Goal: Information Seeking & Learning: Learn about a topic

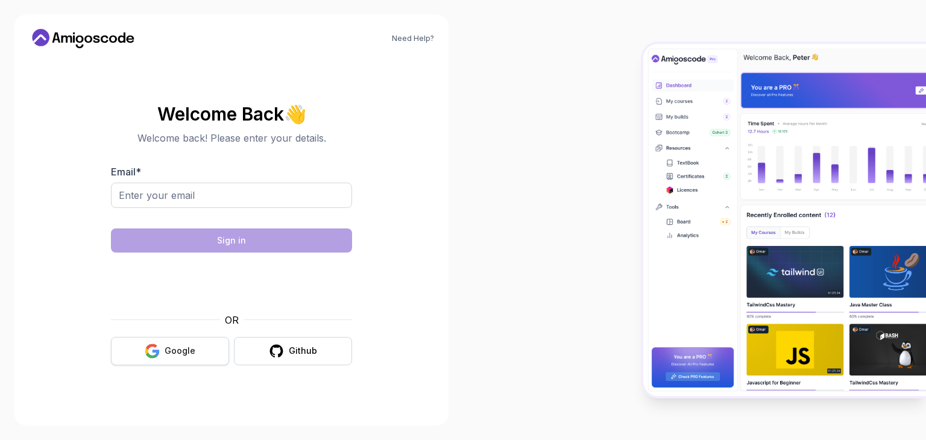
click at [171, 356] on div "Google" at bounding box center [179, 351] width 31 height 12
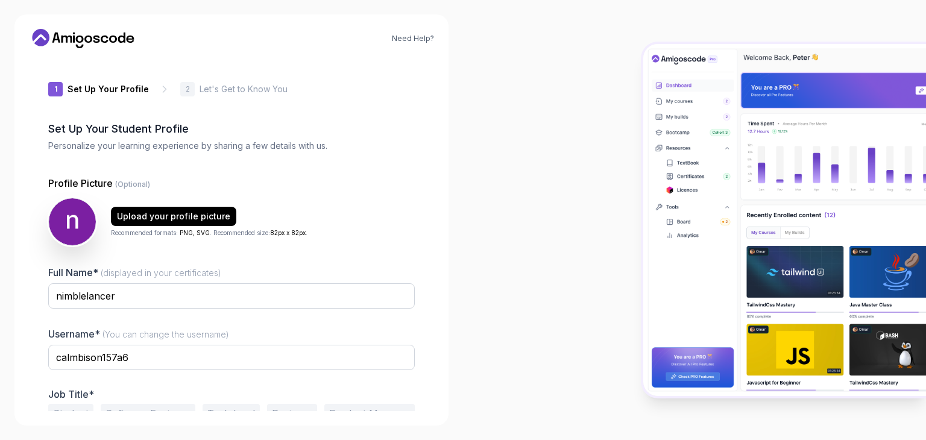
scroll to position [63, 0]
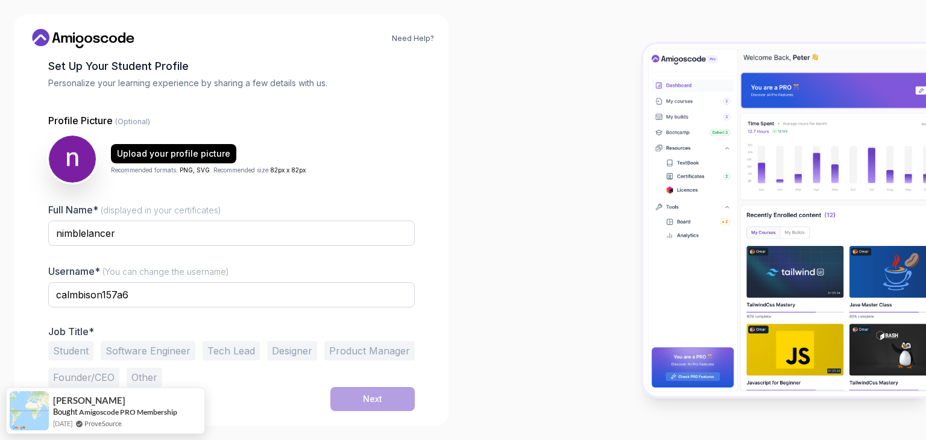
click at [142, 348] on button "Software Engineer" at bounding box center [148, 350] width 95 height 19
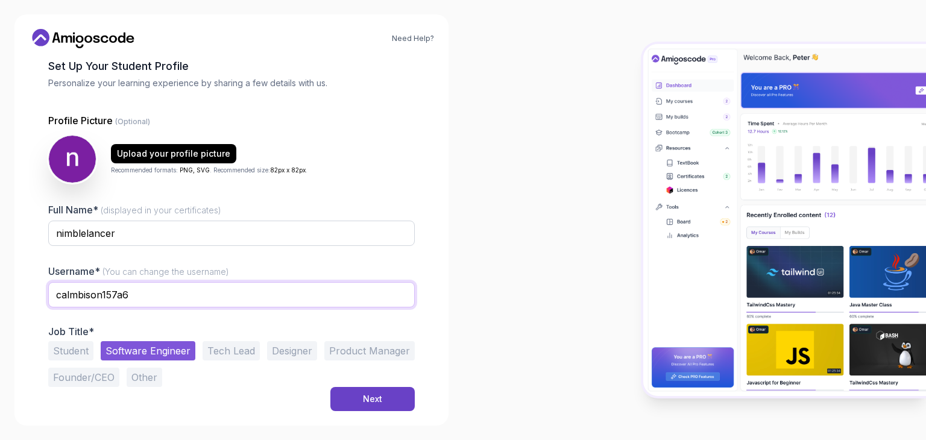
click at [258, 290] on input "calmbison157a6" at bounding box center [231, 294] width 366 height 25
type input "c"
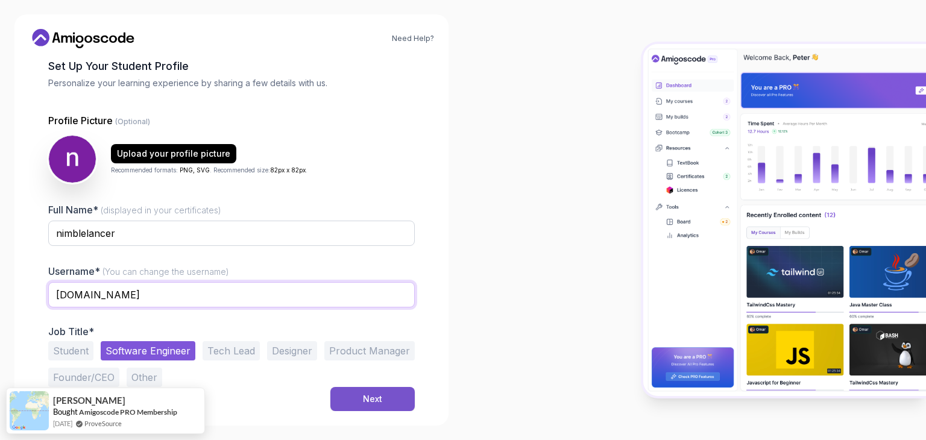
type input "lamngo.study"
click at [352, 396] on button "Next" at bounding box center [372, 399] width 84 height 24
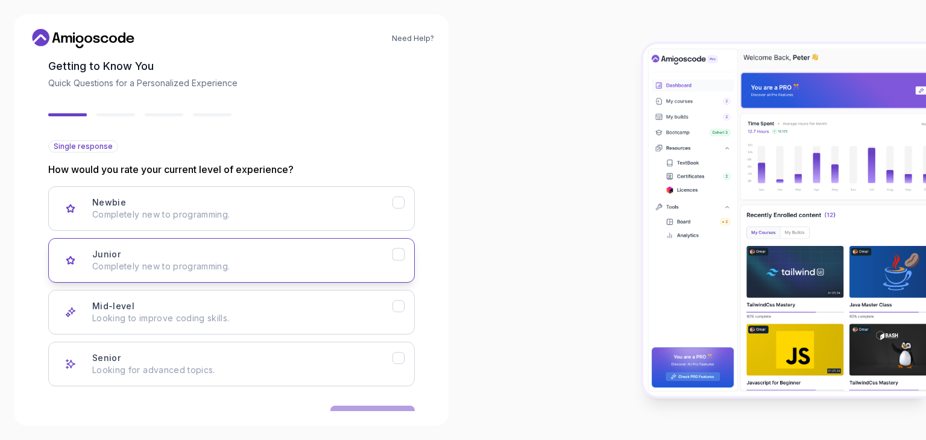
click at [291, 254] on div "Junior Completely new to programming." at bounding box center [242, 260] width 300 height 24
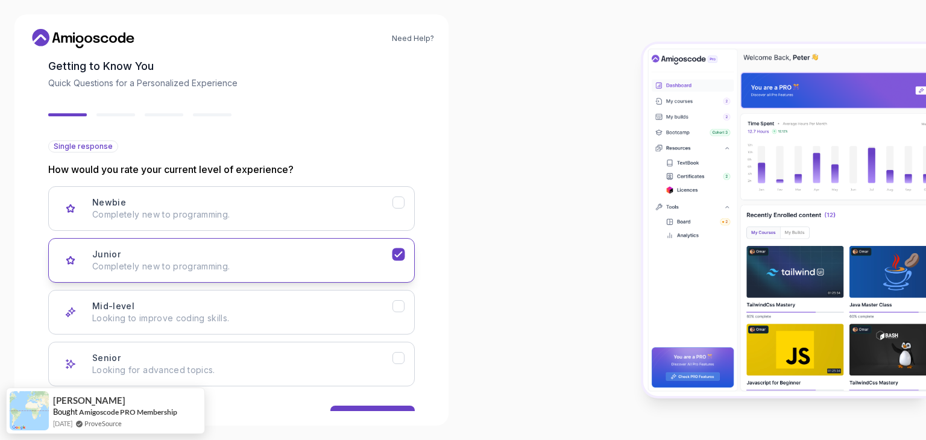
click at [398, 251] on icon "Junior" at bounding box center [398, 254] width 11 height 11
click at [402, 309] on icon "Mid-level" at bounding box center [398, 306] width 11 height 11
click at [389, 408] on button "Next" at bounding box center [372, 418] width 84 height 24
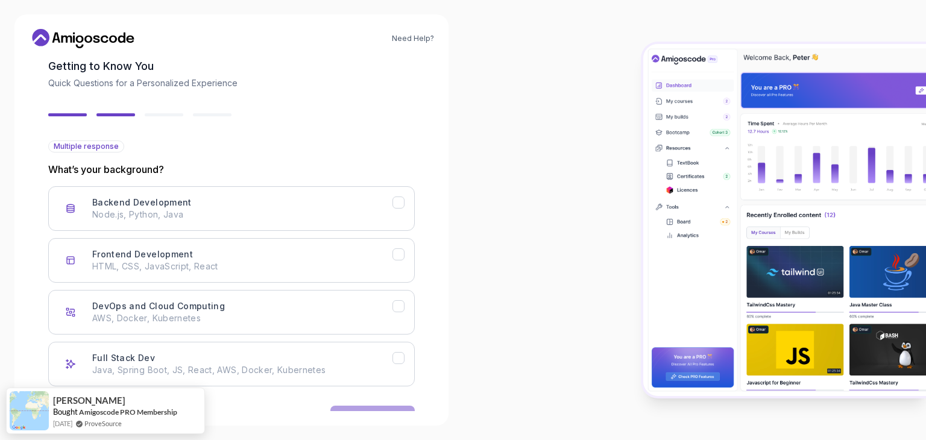
scroll to position [99, 0]
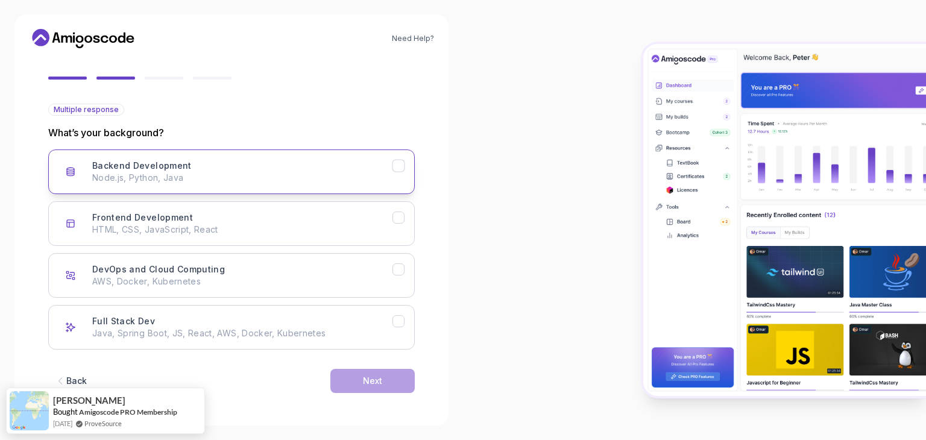
click at [334, 179] on p "Node.js, Python, Java" at bounding box center [242, 178] width 300 height 12
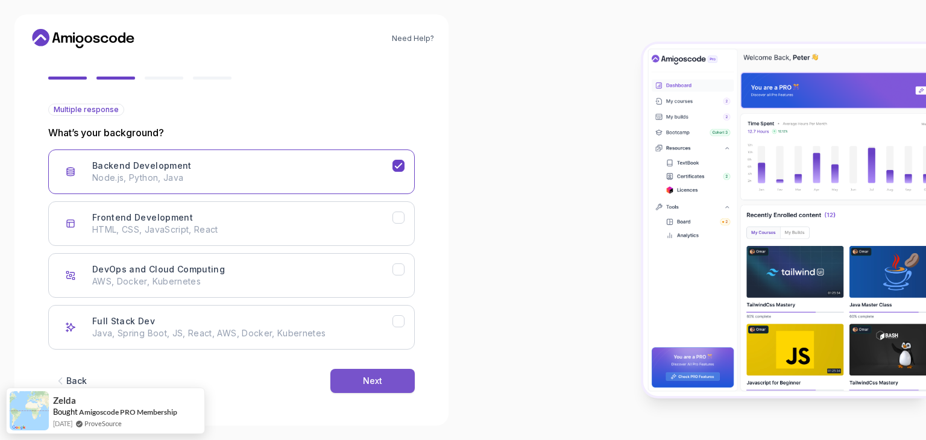
click at [389, 385] on button "Next" at bounding box center [372, 381] width 84 height 24
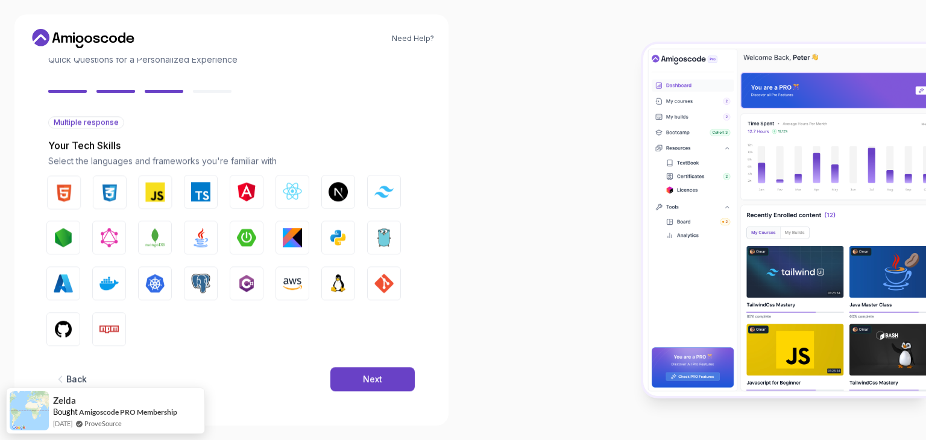
scroll to position [86, 0]
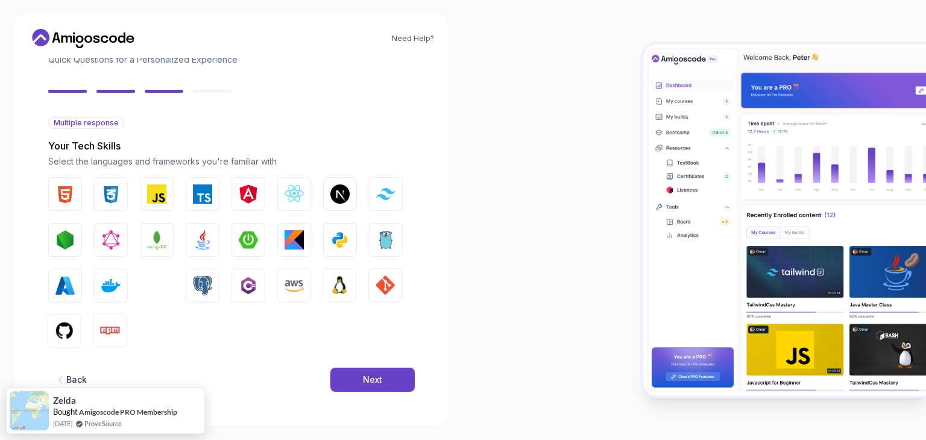
click at [389, 385] on button "Next" at bounding box center [372, 380] width 84 height 24
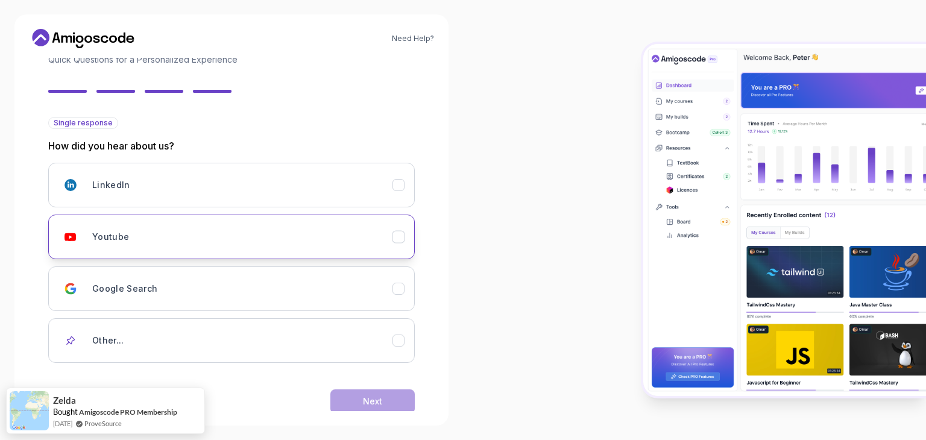
click at [386, 249] on button "Youtube" at bounding box center [231, 237] width 366 height 45
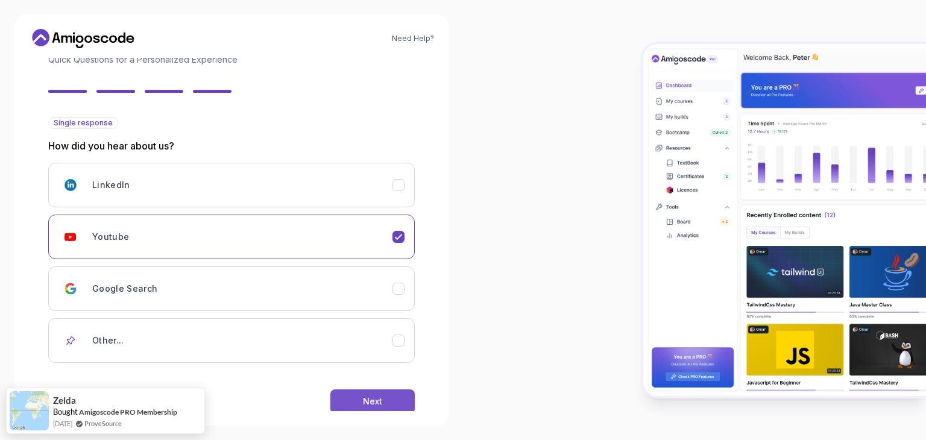
click at [384, 404] on button "Next" at bounding box center [372, 401] width 84 height 24
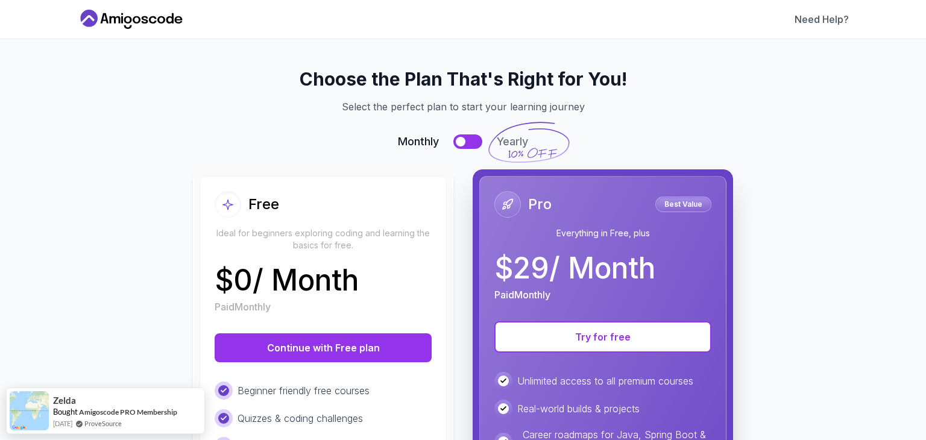
scroll to position [0, 0]
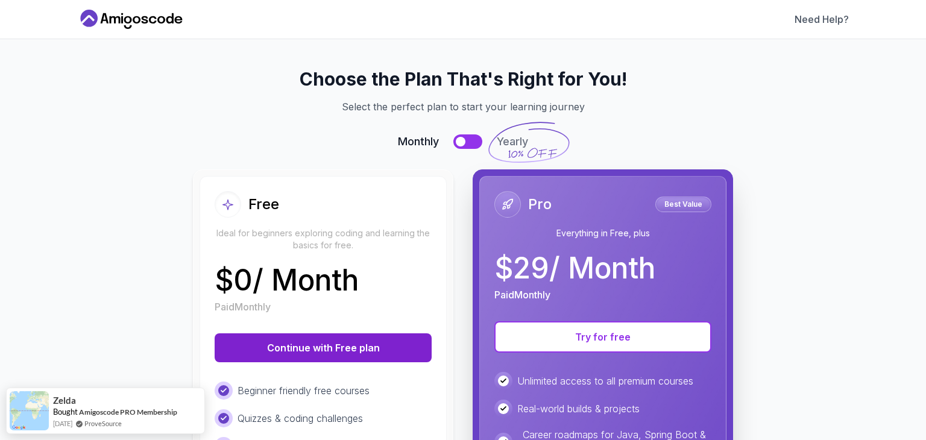
click at [392, 354] on button "Continue with Free plan" at bounding box center [323, 347] width 217 height 29
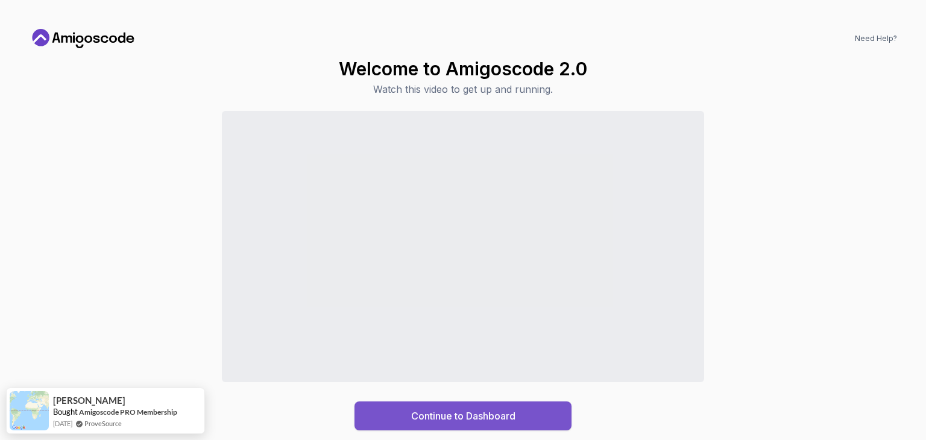
click at [454, 415] on div "Continue to Dashboard" at bounding box center [463, 416] width 104 height 14
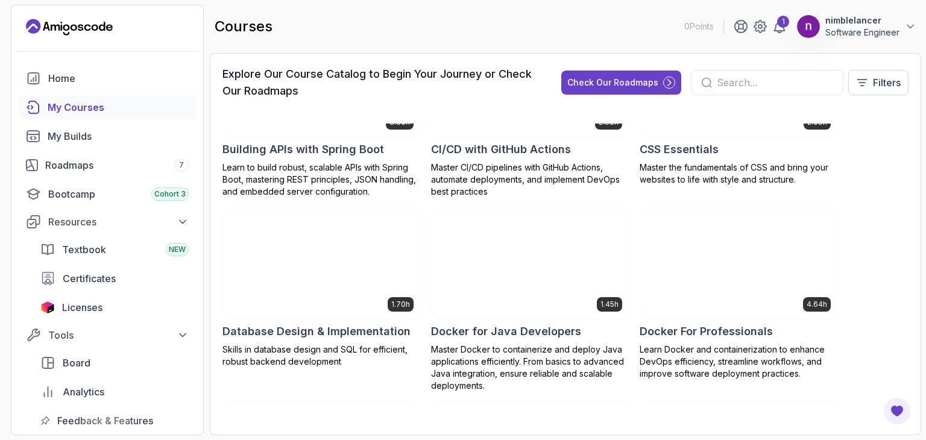
scroll to position [115, 0]
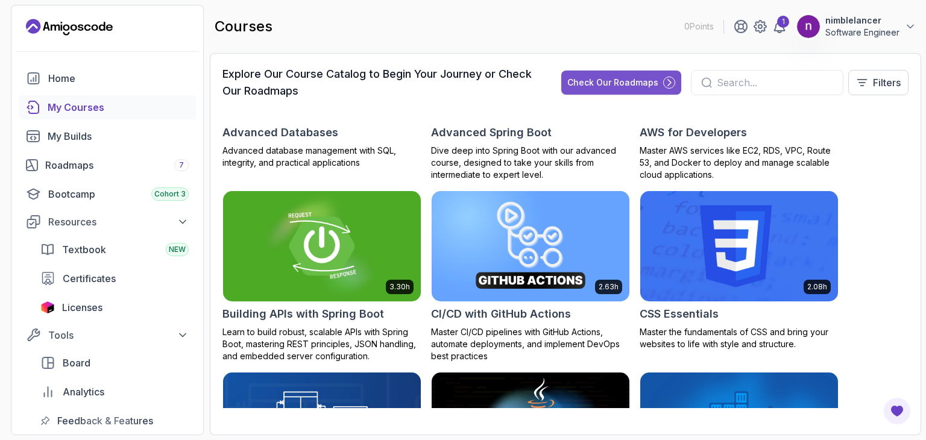
click at [649, 83] on div "Check Our Roadmaps" at bounding box center [612, 83] width 91 height 12
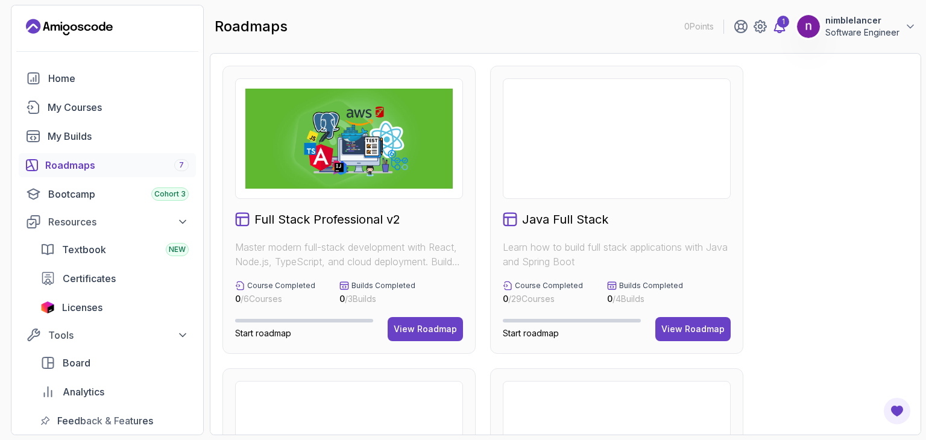
click at [781, 21] on div "1" at bounding box center [783, 22] width 12 height 12
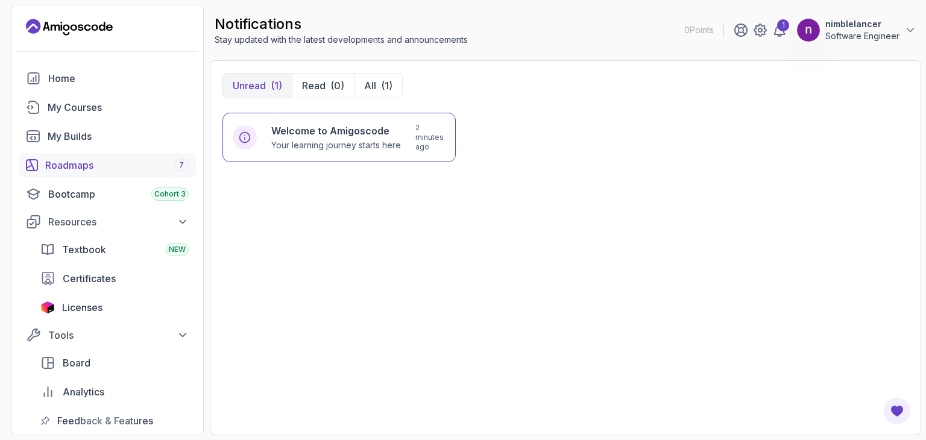
click at [91, 164] on div "Roadmaps 7" at bounding box center [116, 165] width 143 height 14
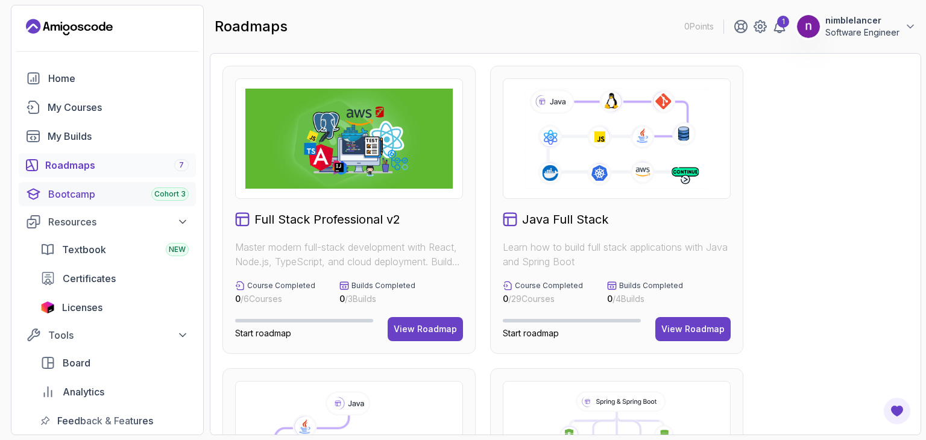
click at [63, 195] on div "Bootcamp Cohort 3" at bounding box center [118, 194] width 140 height 14
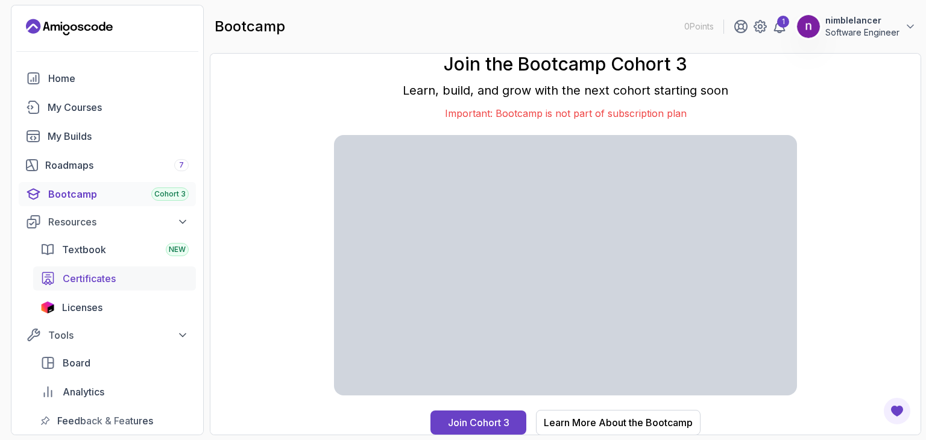
click at [118, 281] on div "Certificates" at bounding box center [126, 278] width 126 height 14
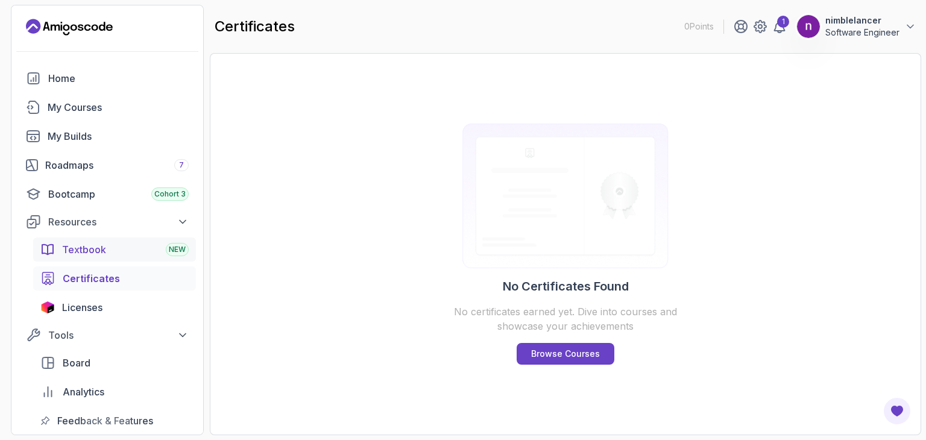
click at [121, 254] on div "Textbook NEW" at bounding box center [125, 249] width 127 height 14
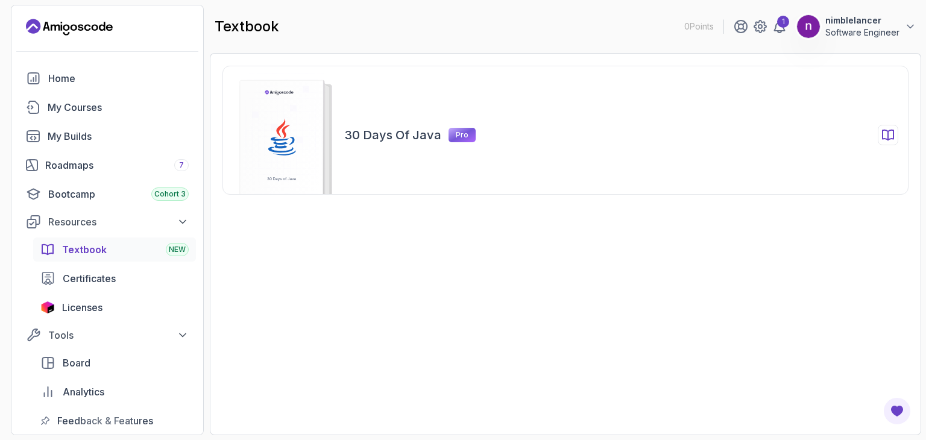
click at [278, 153] on rect at bounding box center [282, 142] width 84 height 125
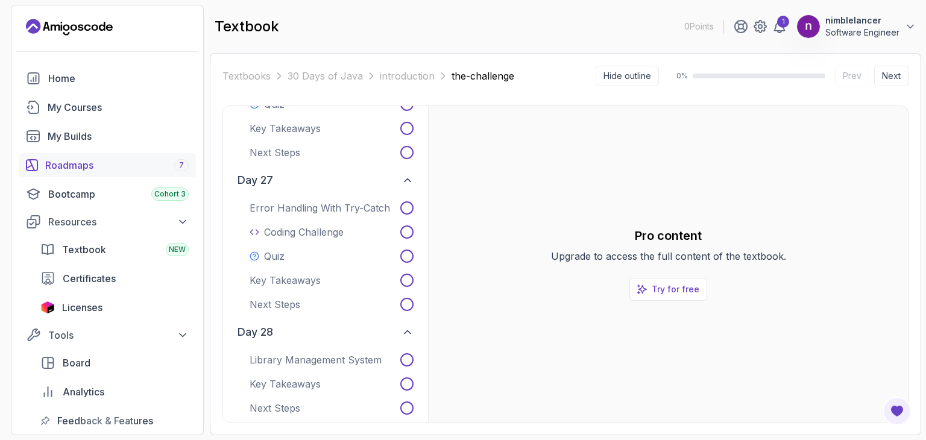
click at [125, 164] on div "Roadmaps 7" at bounding box center [116, 165] width 143 height 14
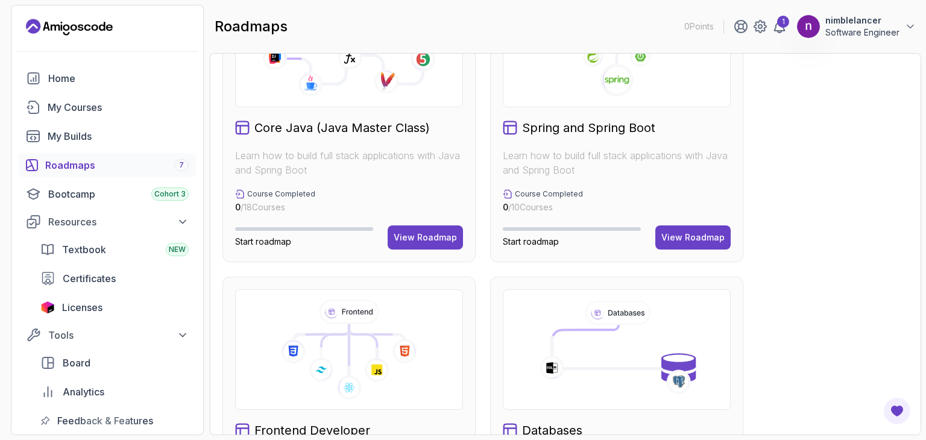
scroll to position [392, 0]
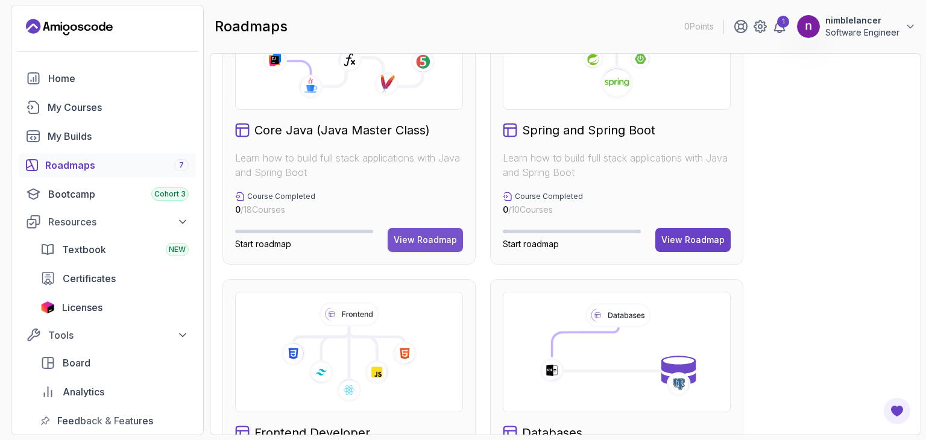
click at [419, 237] on div "View Roadmap" at bounding box center [424, 240] width 63 height 12
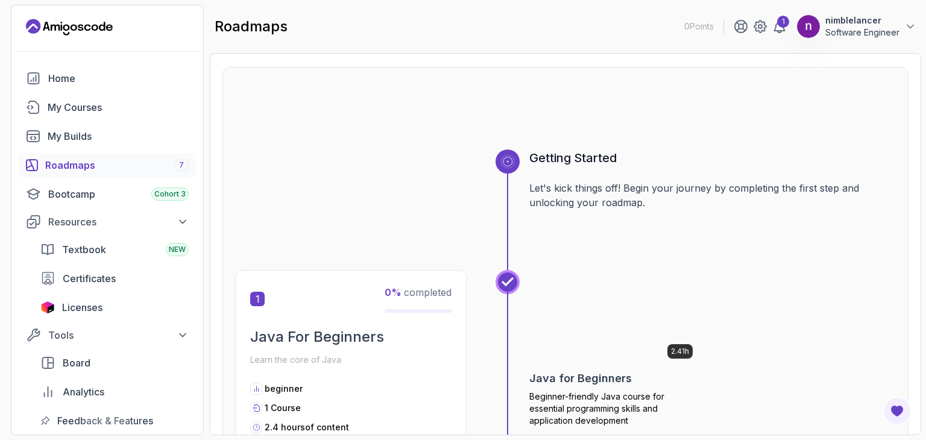
scroll to position [41, 0]
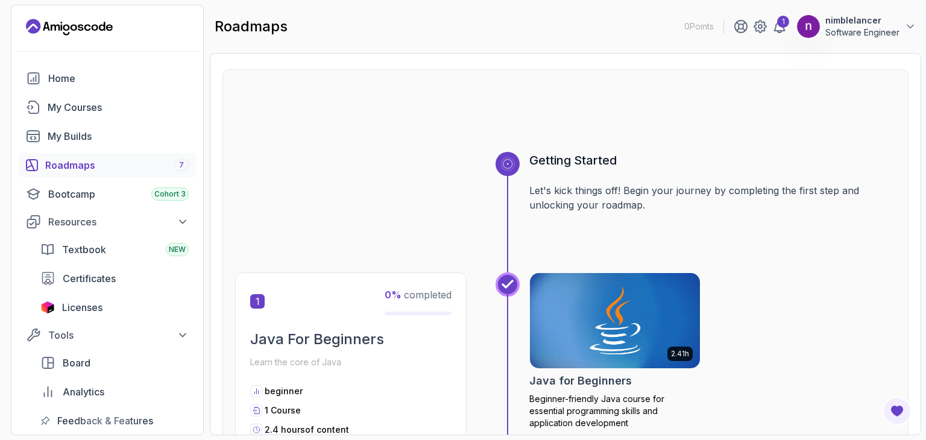
click at [372, 339] on h2 "Java For Beginners" at bounding box center [350, 339] width 201 height 19
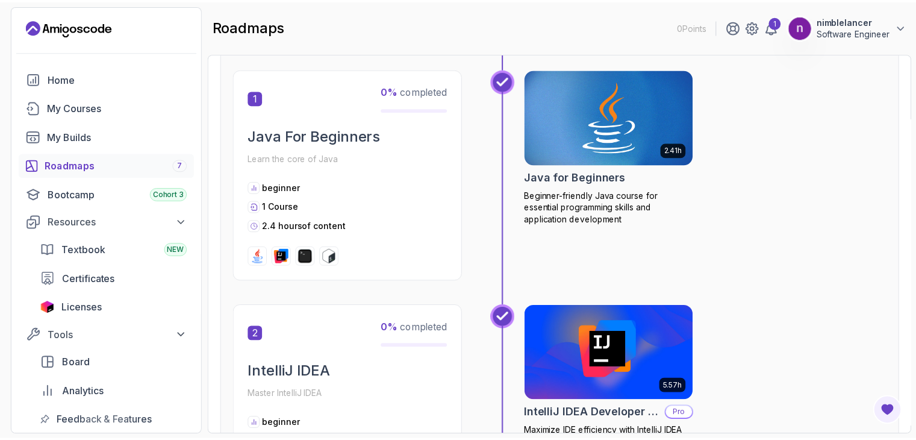
scroll to position [241, 0]
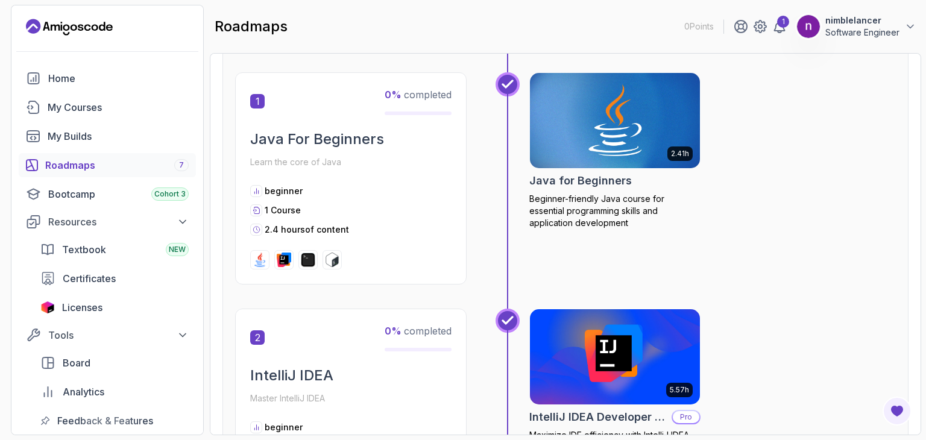
click at [607, 116] on img at bounding box center [614, 120] width 178 height 100
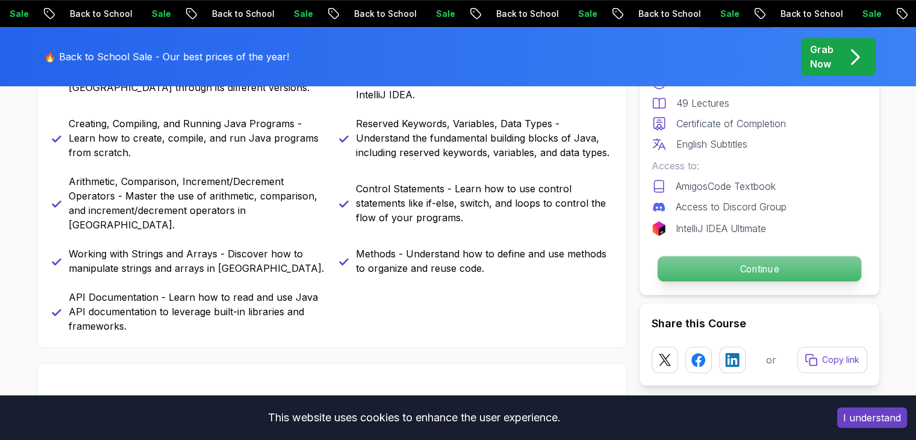
scroll to position [704, 0]
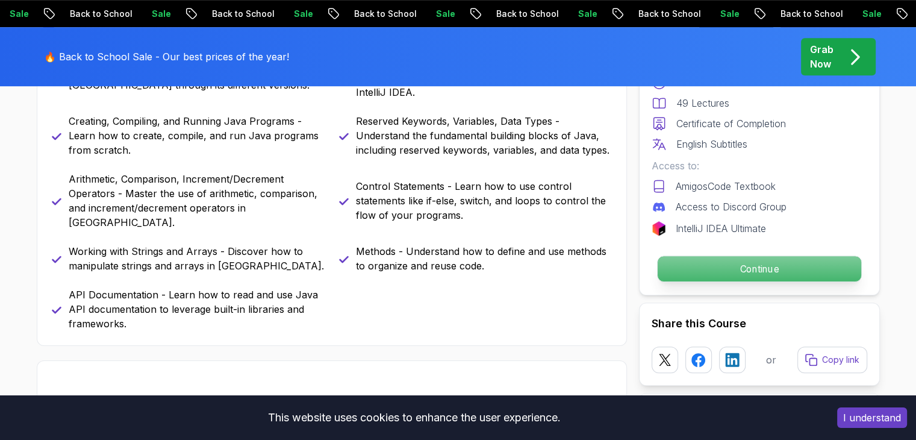
click at [690, 268] on p "Continue" at bounding box center [759, 268] width 204 height 25
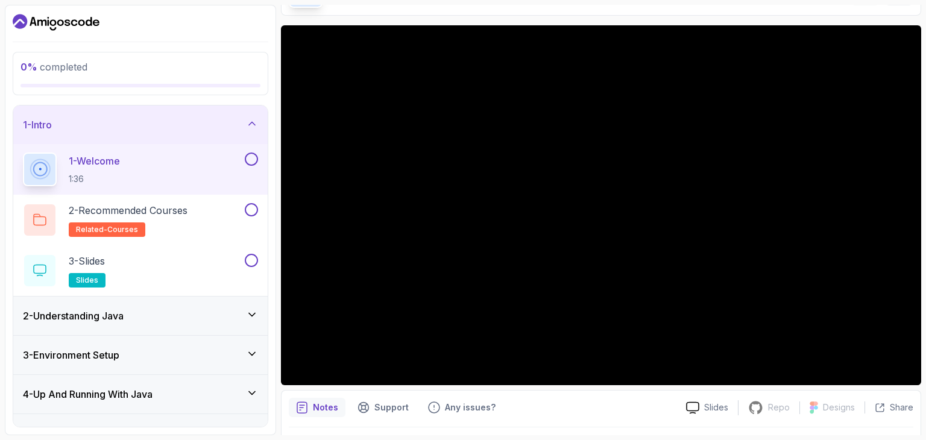
scroll to position [82, 0]
click at [228, 314] on div "2 - Understanding Java" at bounding box center [140, 316] width 235 height 14
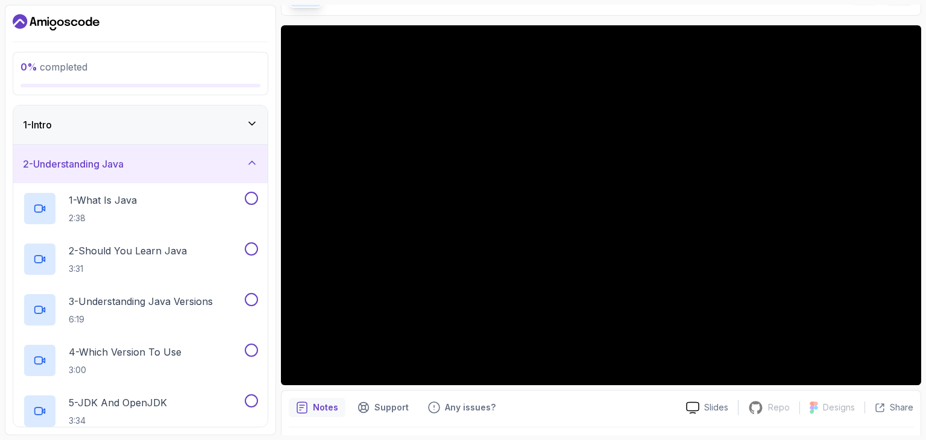
click at [128, 122] on div "1 - Intro" at bounding box center [140, 124] width 235 height 14
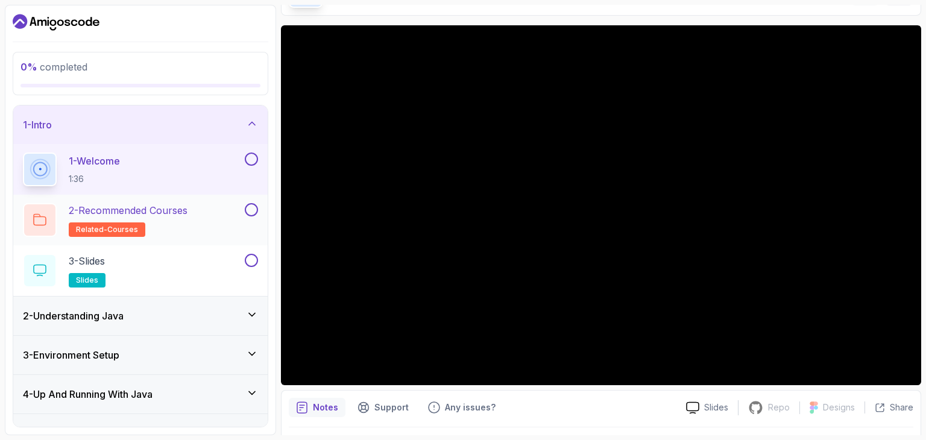
click at [145, 227] on h2 "2 - Recommended Courses related-courses" at bounding box center [128, 220] width 119 height 34
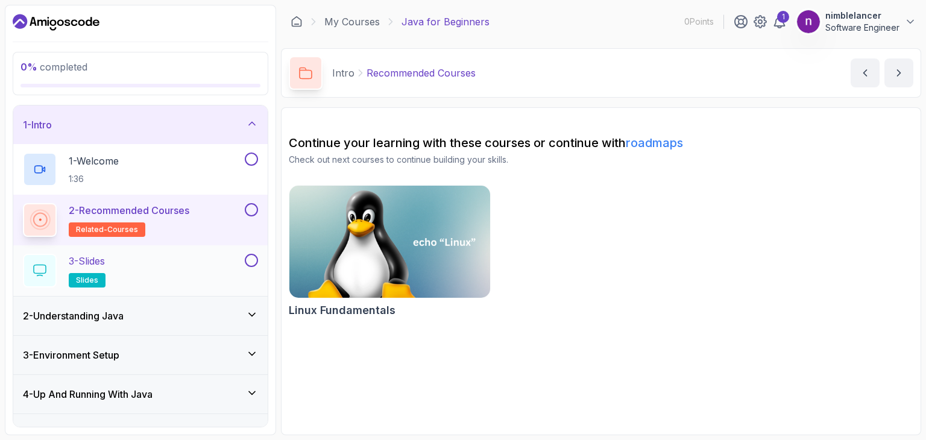
click at [140, 283] on div "3 - Slides slides" at bounding box center [132, 271] width 219 height 34
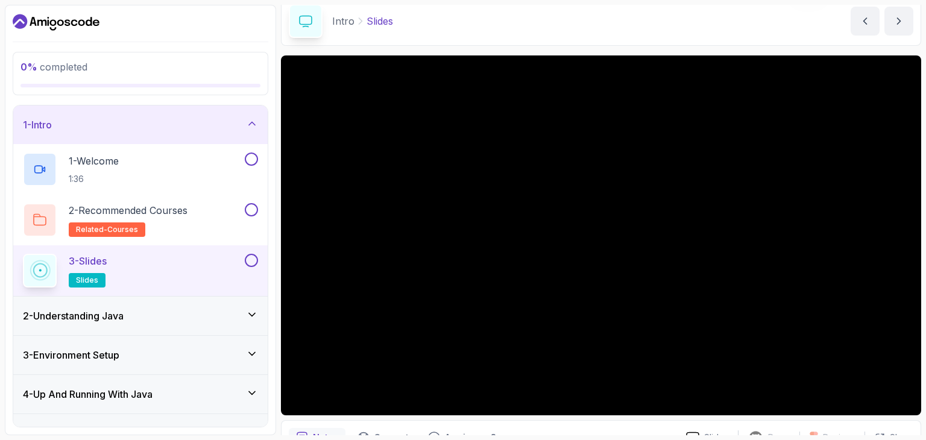
scroll to position [51, 0]
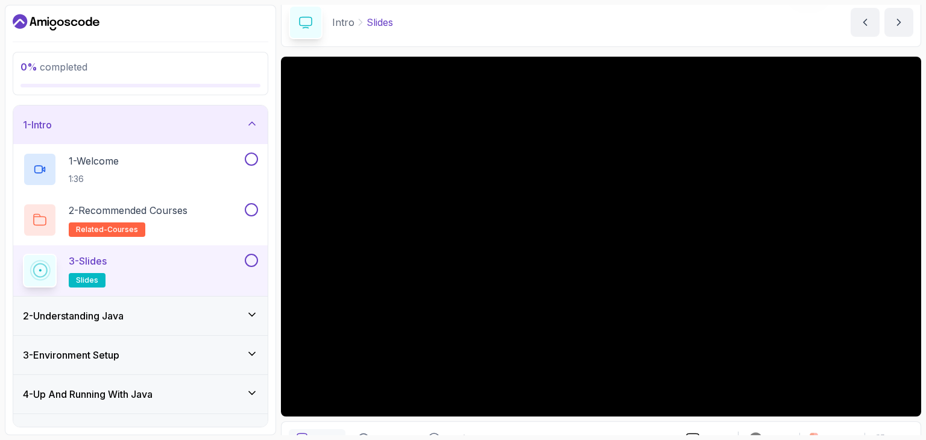
click at [196, 319] on div "2 - Understanding Java" at bounding box center [140, 316] width 235 height 14
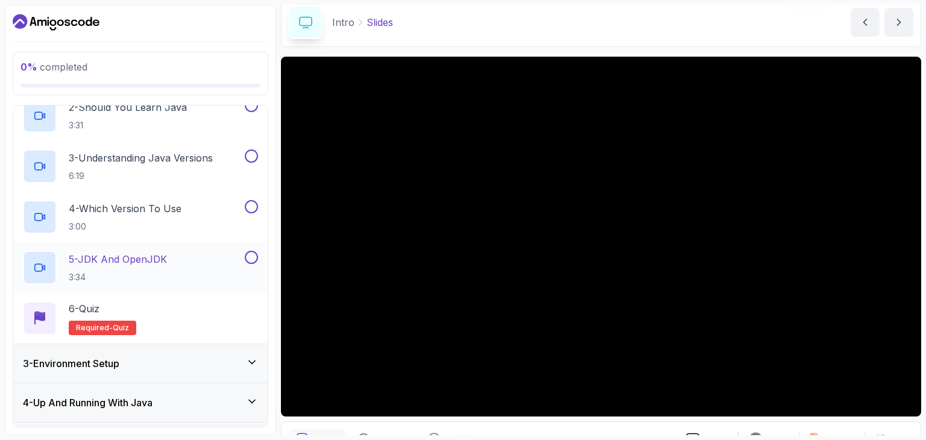
scroll to position [0, 0]
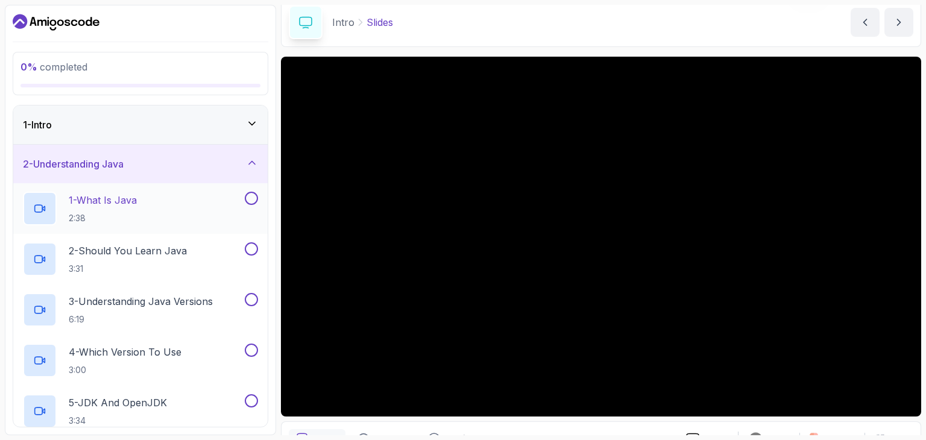
click at [164, 212] on div "1 - What Is Java 2:38" at bounding box center [132, 209] width 219 height 34
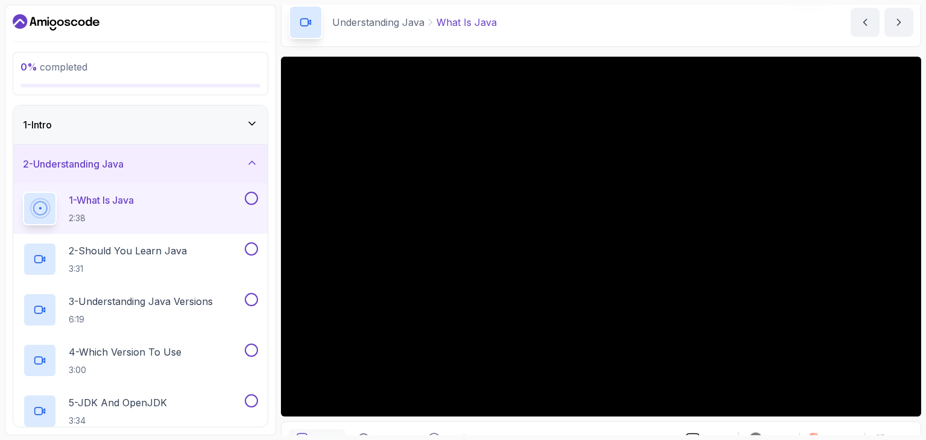
click at [104, 132] on div "1 - Intro" at bounding box center [140, 124] width 254 height 39
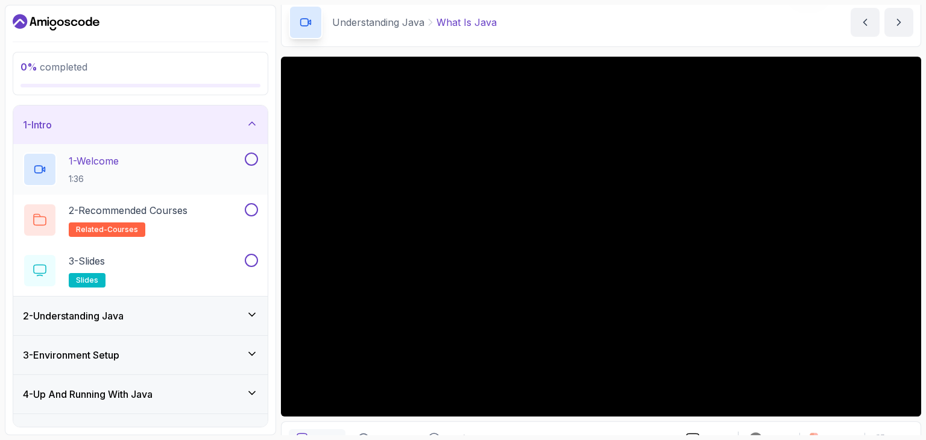
click at [169, 165] on div "1 - Welcome 1:36" at bounding box center [132, 169] width 219 height 34
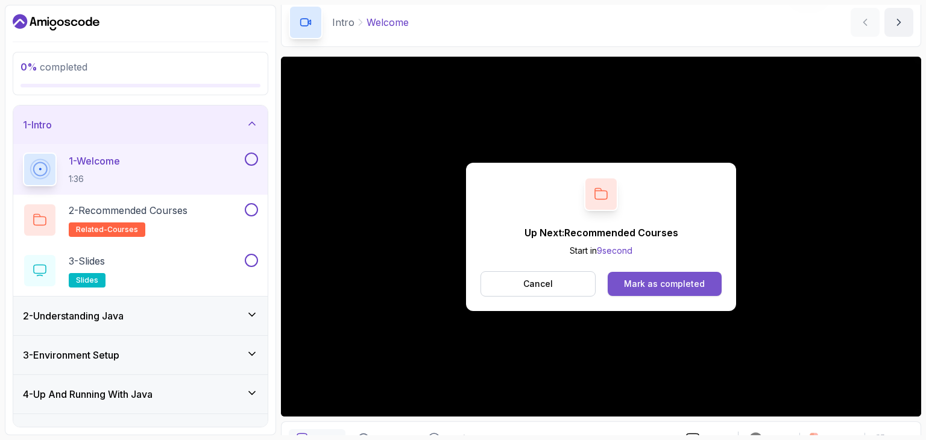
click at [668, 287] on div "Mark as completed" at bounding box center [664, 284] width 81 height 12
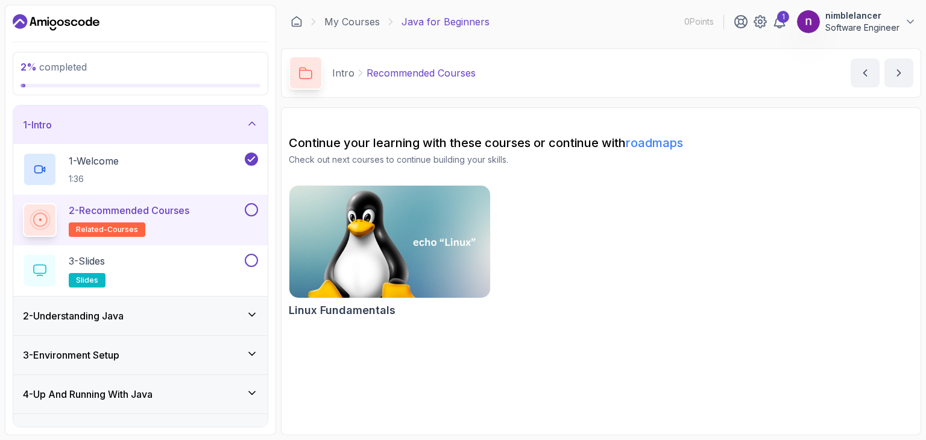
click at [234, 215] on div "2 - Recommended Courses related-courses" at bounding box center [132, 220] width 219 height 34
click at [909, 76] on button "next content" at bounding box center [898, 72] width 29 height 29
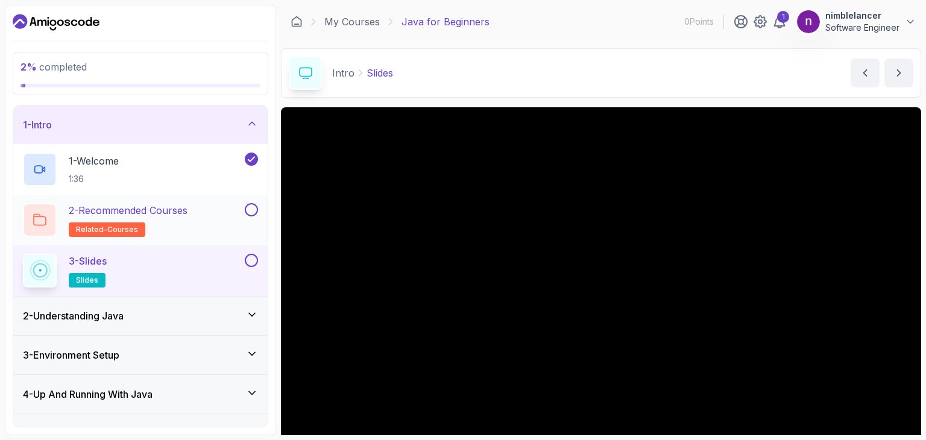
drag, startPoint x: 218, startPoint y: 206, endPoint x: 166, endPoint y: 212, distance: 52.8
click at [166, 212] on p "2 - Recommended Courses" at bounding box center [128, 210] width 119 height 14
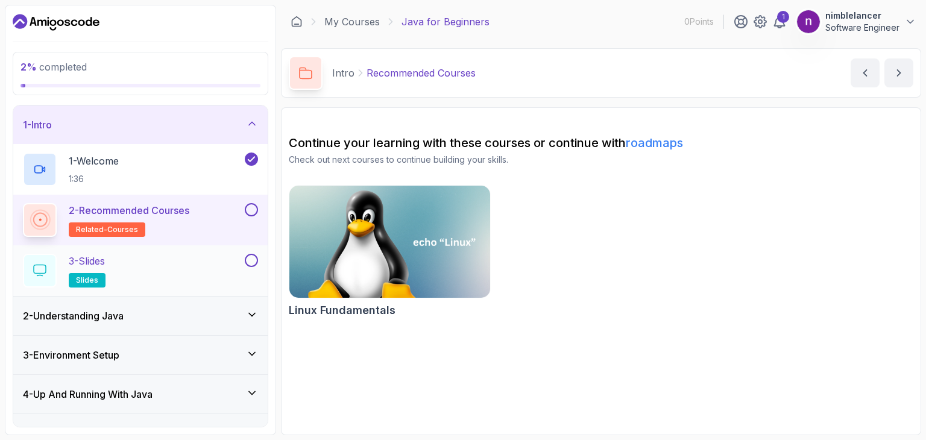
click at [145, 272] on div "3 - Slides slides" at bounding box center [132, 271] width 219 height 34
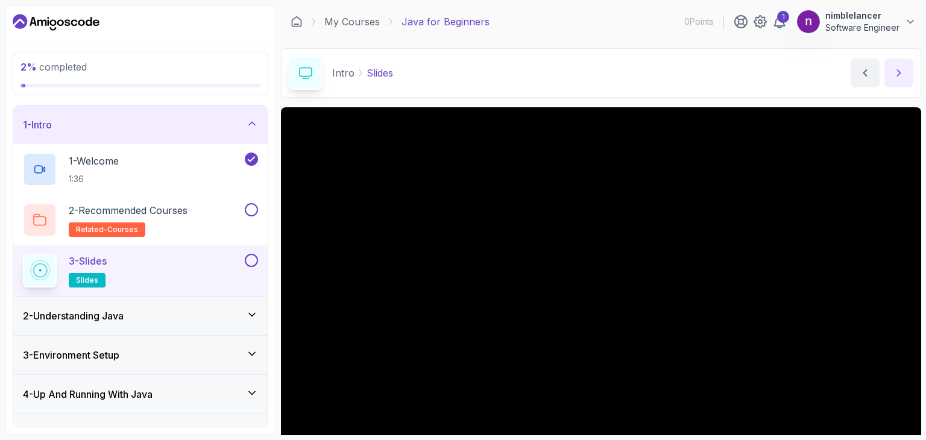
click at [899, 85] on button "next content" at bounding box center [898, 72] width 29 height 29
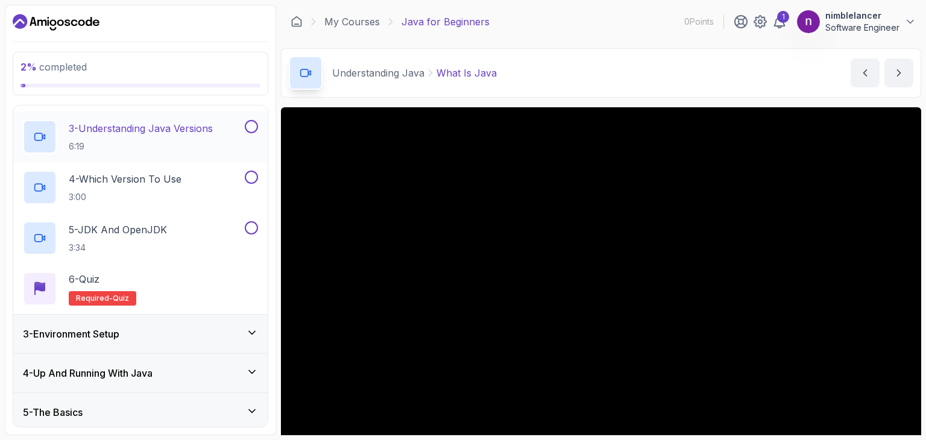
scroll to position [174, 0]
click at [113, 277] on div "6 - Quiz" at bounding box center [102, 278] width 67 height 14
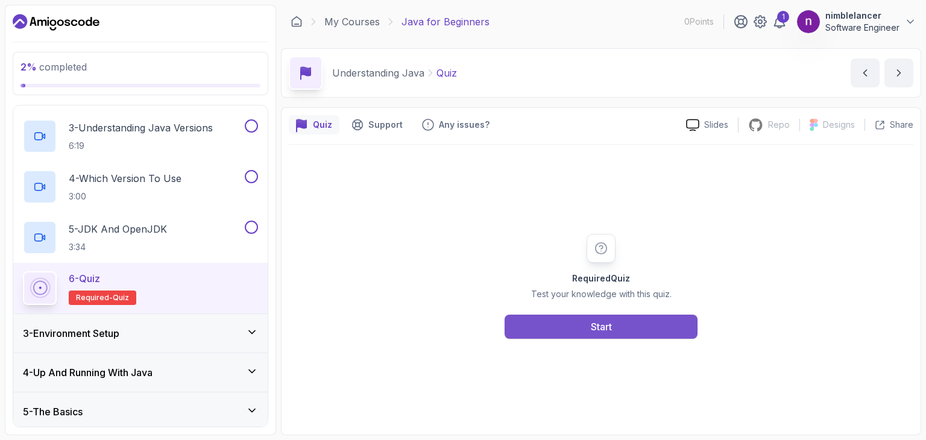
click at [540, 326] on button "Start" at bounding box center [600, 327] width 193 height 24
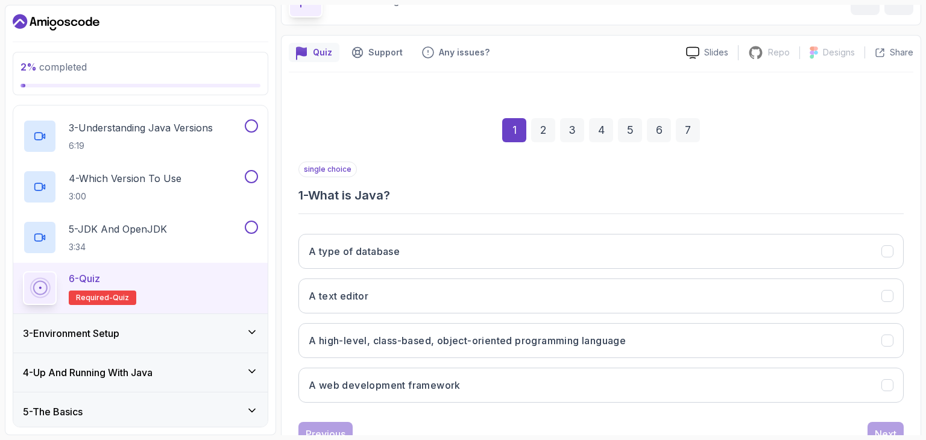
scroll to position [116, 0]
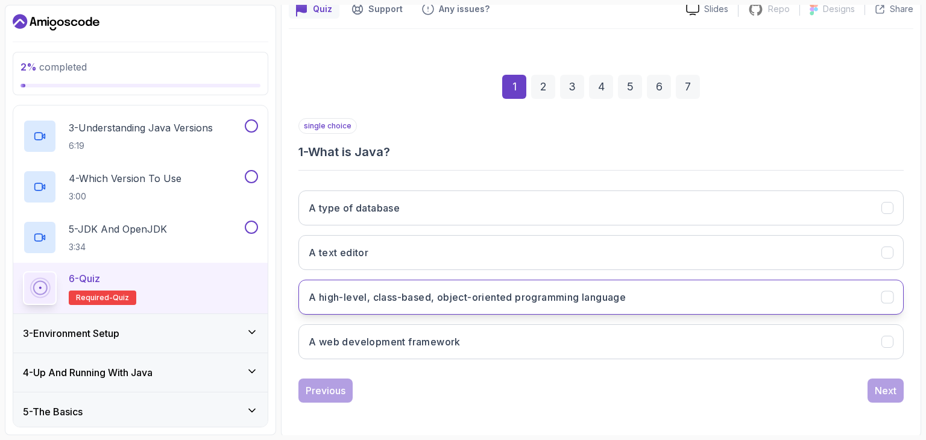
click at [545, 290] on h3 "A high-level, class-based, object-oriented programming language" at bounding box center [467, 297] width 317 height 14
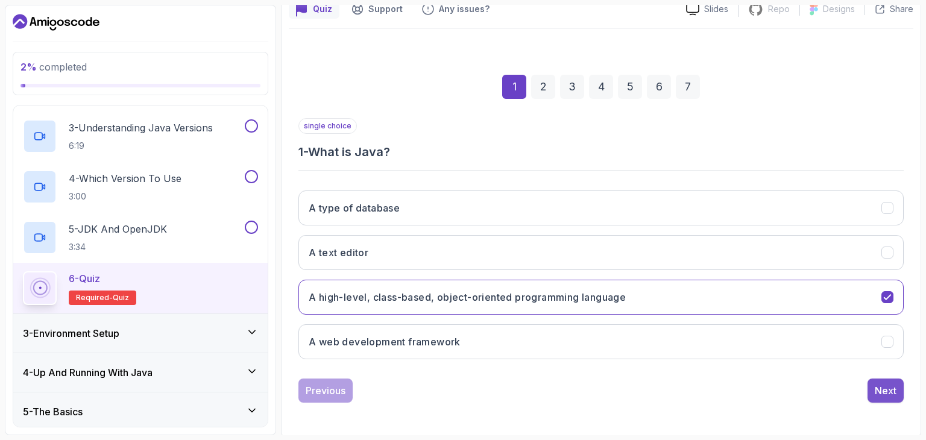
click at [884, 389] on div "Next" at bounding box center [885, 390] width 22 height 14
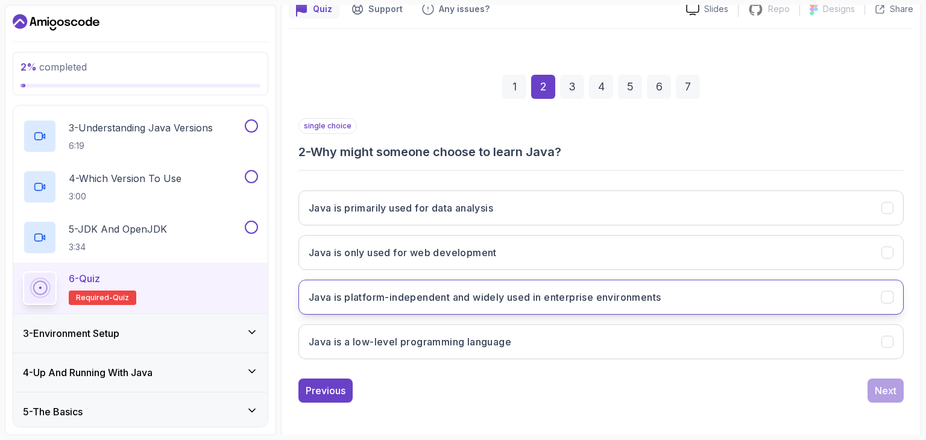
click at [472, 302] on h3 "Java is platform-independent and widely used in enterprise environments" at bounding box center [485, 297] width 352 height 14
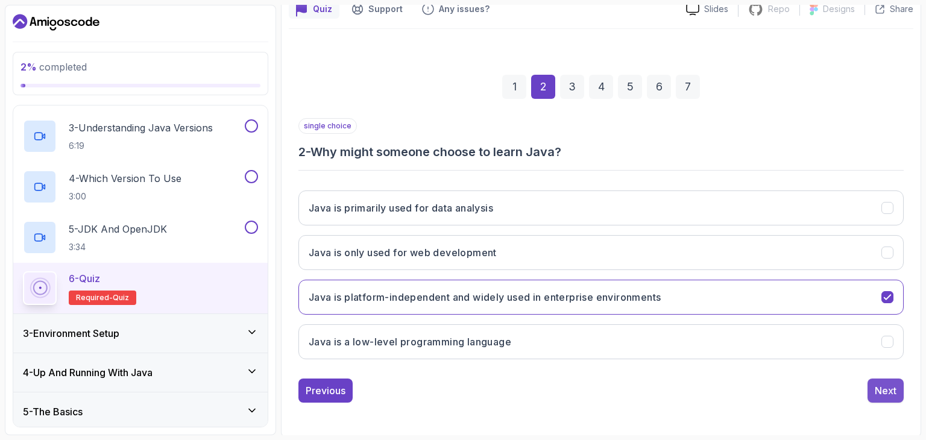
click at [886, 383] on div "Next" at bounding box center [885, 390] width 22 height 14
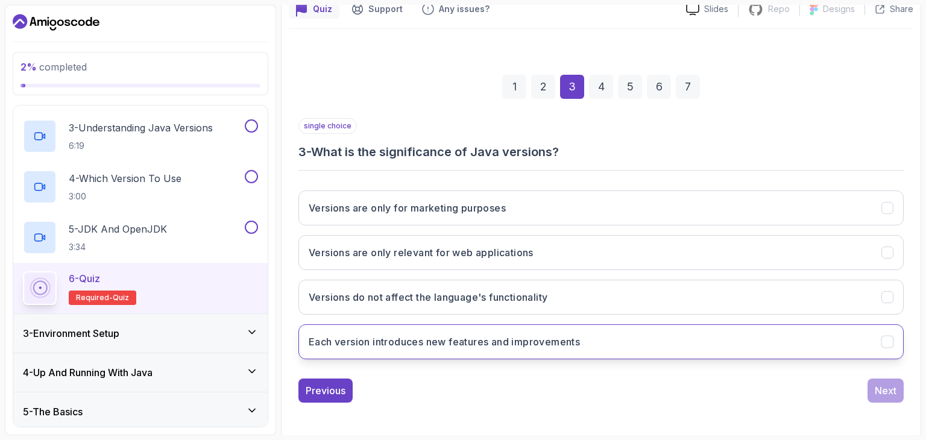
click at [692, 346] on button "Each version introduces new features and improvements" at bounding box center [600, 341] width 605 height 35
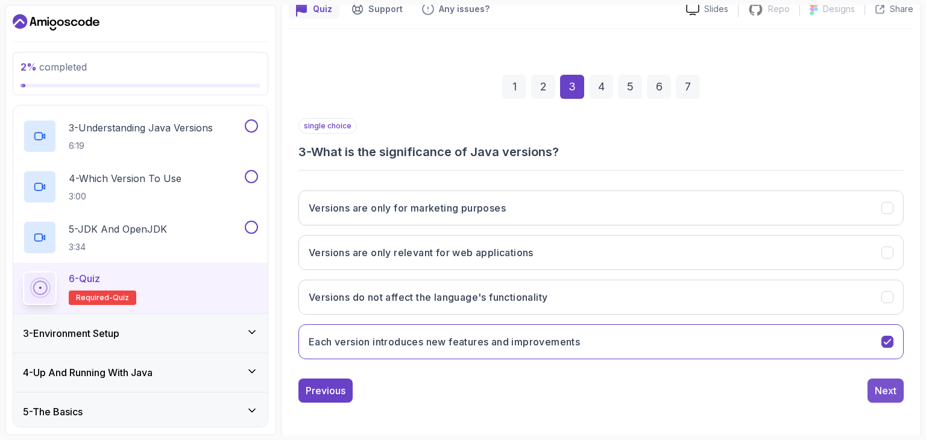
click at [884, 388] on div "Next" at bounding box center [885, 390] width 22 height 14
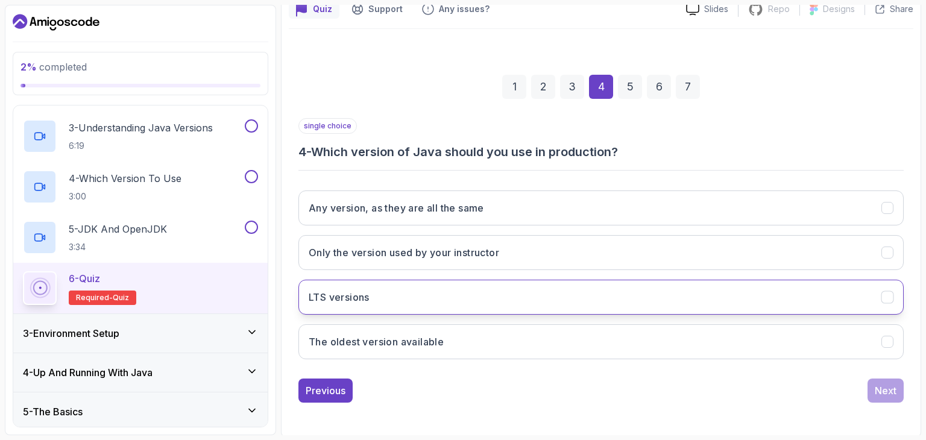
click at [647, 309] on button "LTS versions" at bounding box center [600, 297] width 605 height 35
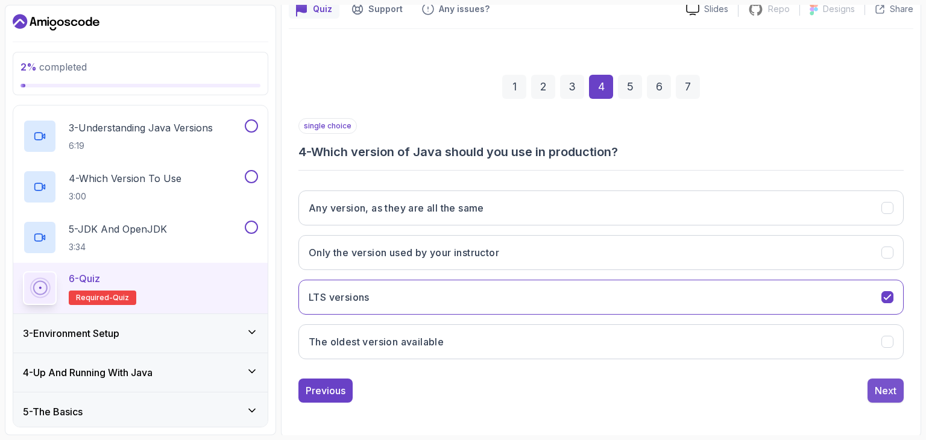
click at [888, 391] on div "Next" at bounding box center [885, 390] width 22 height 14
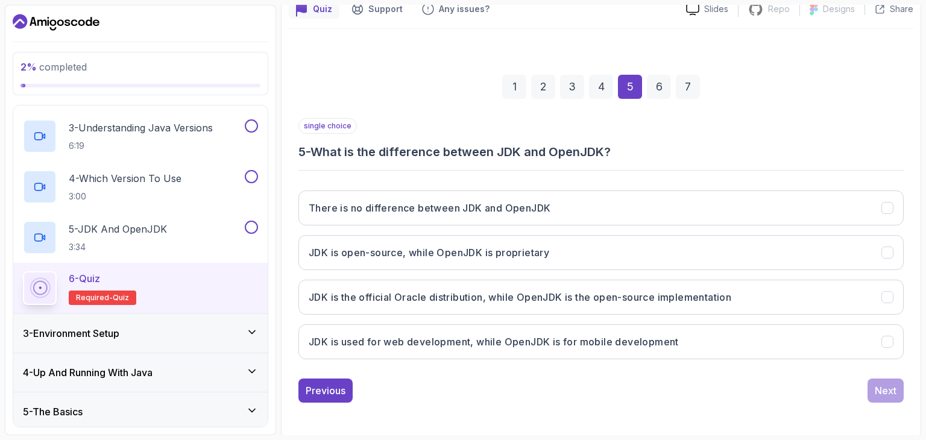
click at [590, 315] on div "There is no difference between JDK and OpenJDK JDK is open-source, while OpenJD…" at bounding box center [600, 275] width 605 height 188
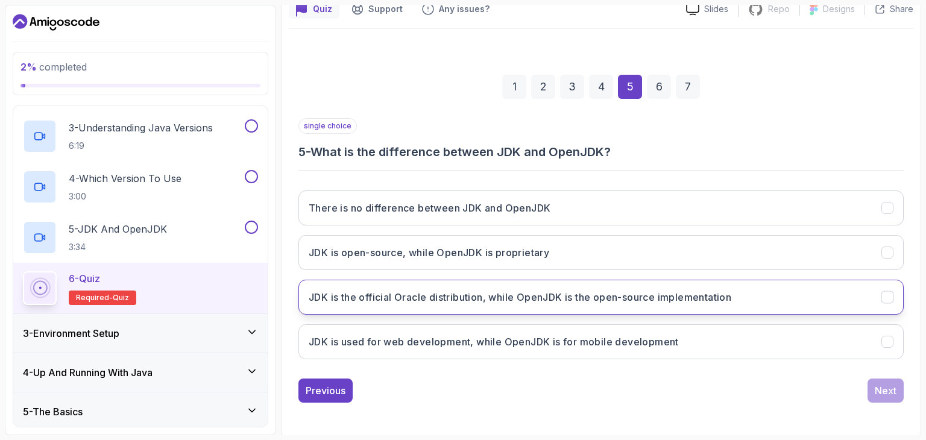
click at [634, 305] on button "JDK is the official Oracle distribution, while OpenJDK is the open-source imple…" at bounding box center [600, 297] width 605 height 35
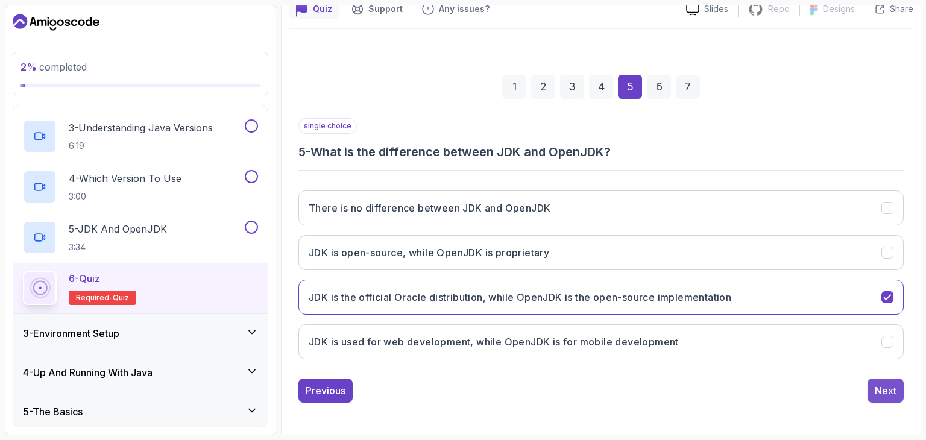
click at [875, 386] on div "Next" at bounding box center [885, 390] width 22 height 14
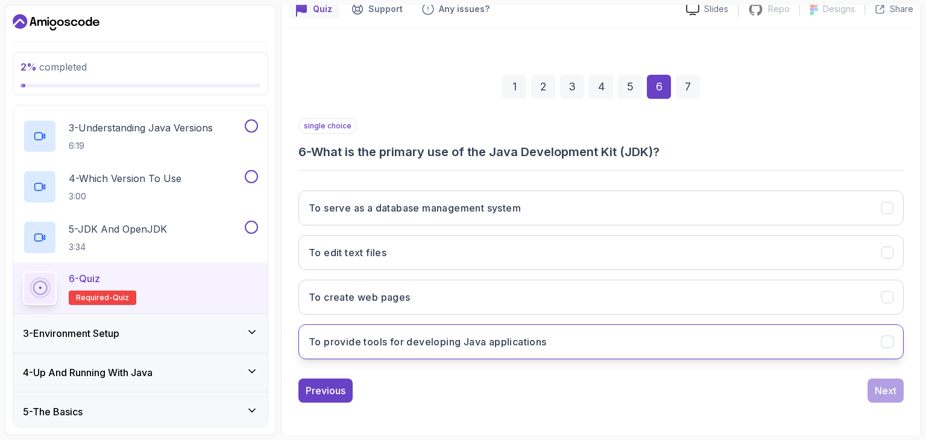
click at [542, 339] on h3 "To provide tools for developing Java applications" at bounding box center [428, 341] width 238 height 14
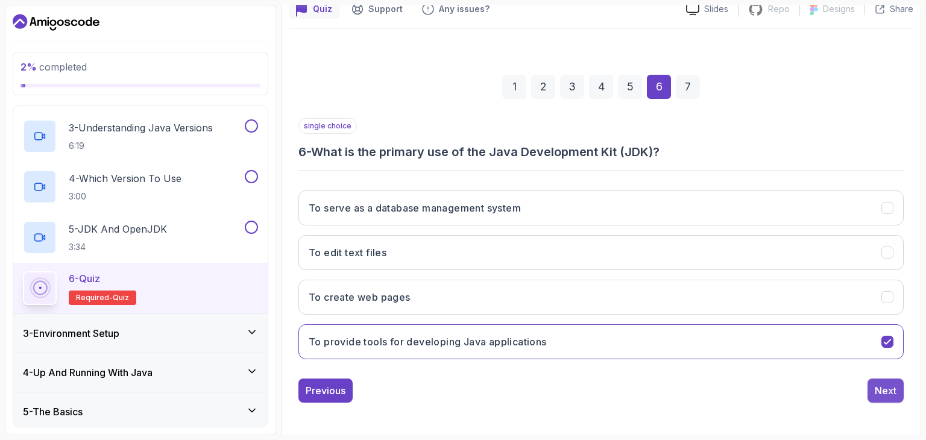
click at [902, 381] on button "Next" at bounding box center [885, 390] width 36 height 24
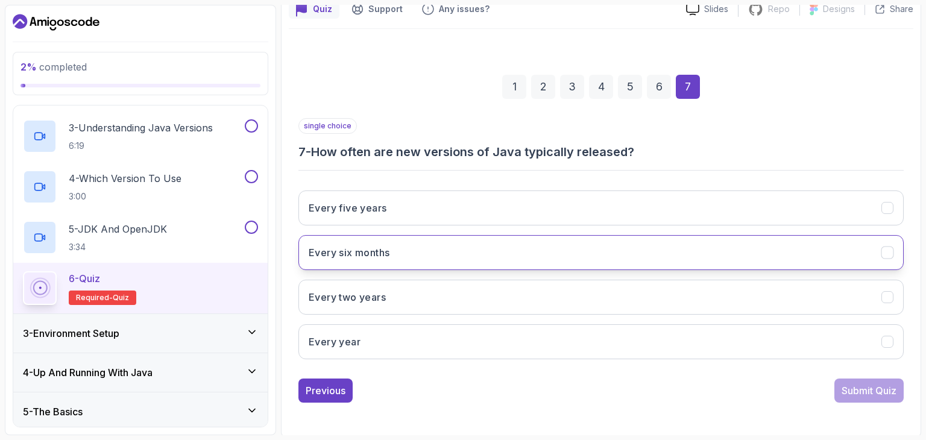
click at [380, 246] on h3 "Every six months" at bounding box center [349, 252] width 81 height 14
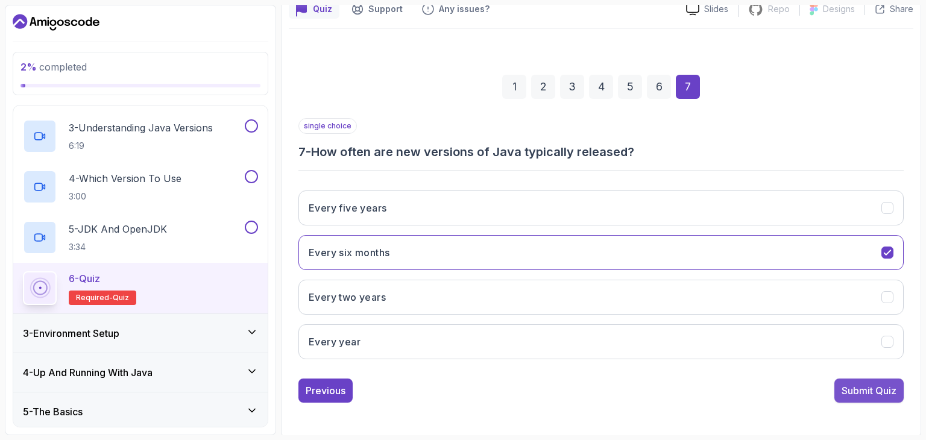
click at [888, 395] on div "Submit Quiz" at bounding box center [868, 390] width 55 height 14
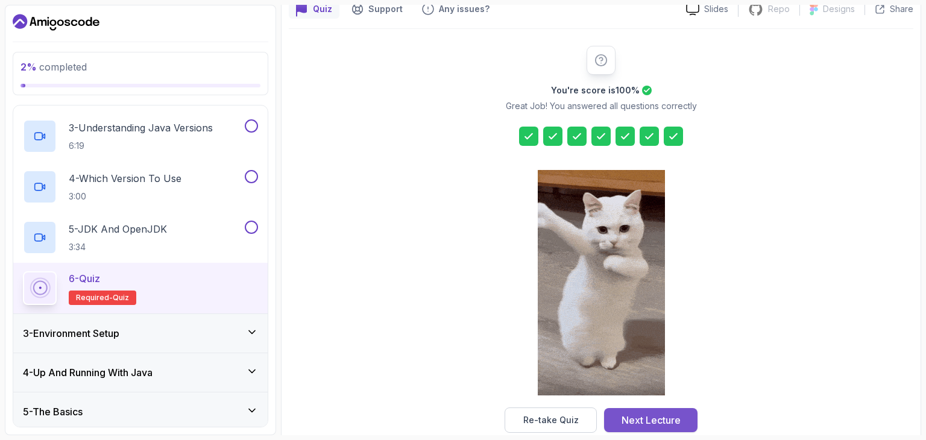
click at [670, 417] on div "Next Lecture" at bounding box center [650, 420] width 59 height 14
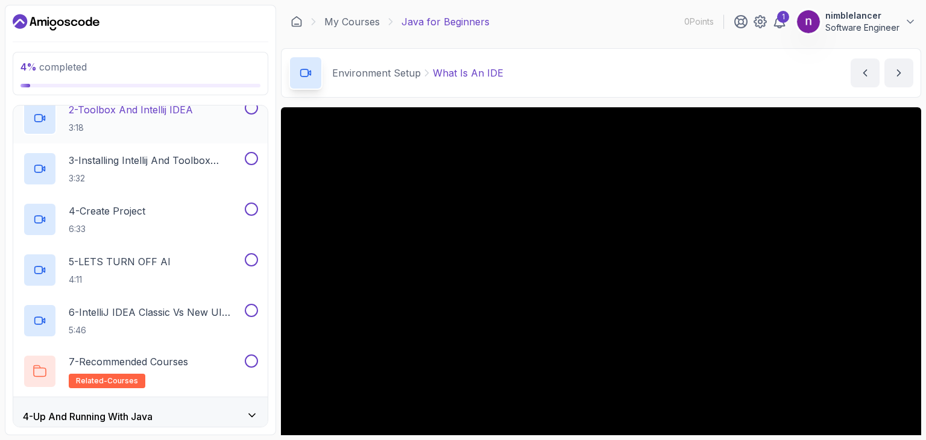
scroll to position [181, 0]
click at [188, 367] on h2 "7 - Recommended Courses related-courses" at bounding box center [128, 371] width 119 height 34
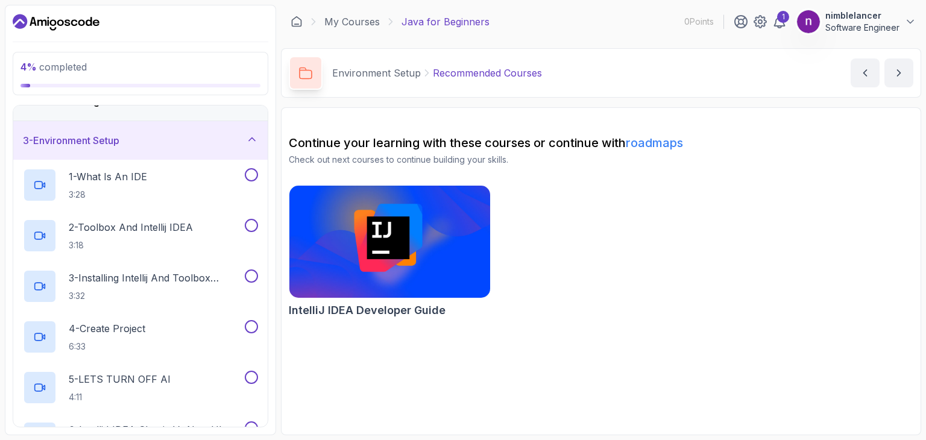
scroll to position [65, 0]
click at [199, 239] on div "2 - Toolbox And Intellij IDEA 3:18" at bounding box center [132, 233] width 219 height 34
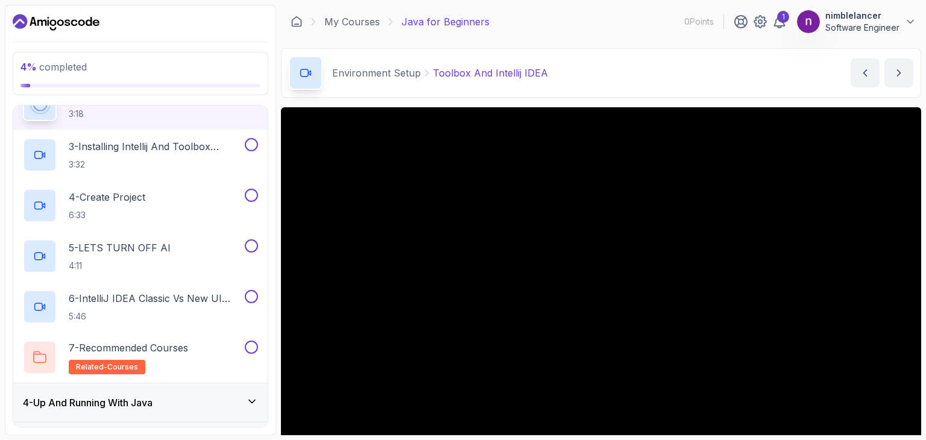
scroll to position [195, 0]
click at [219, 346] on div "7 - Recommended Courses related-courses" at bounding box center [132, 356] width 219 height 34
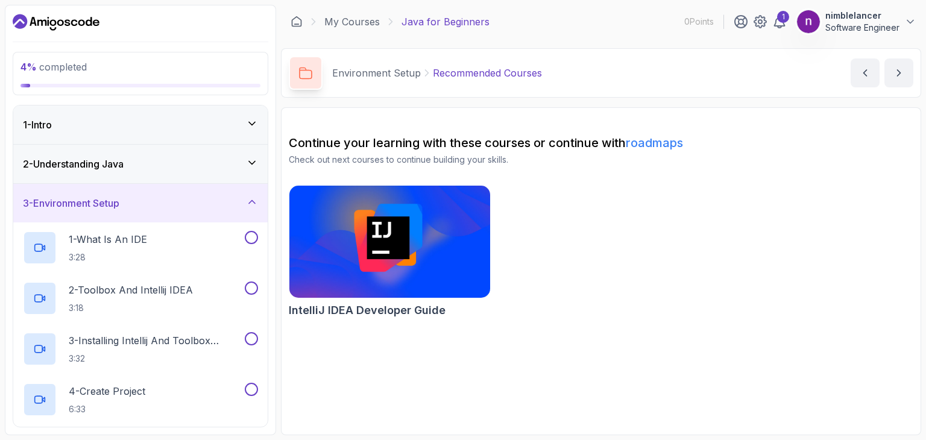
click at [161, 167] on div "2 - Understanding Java" at bounding box center [140, 164] width 235 height 14
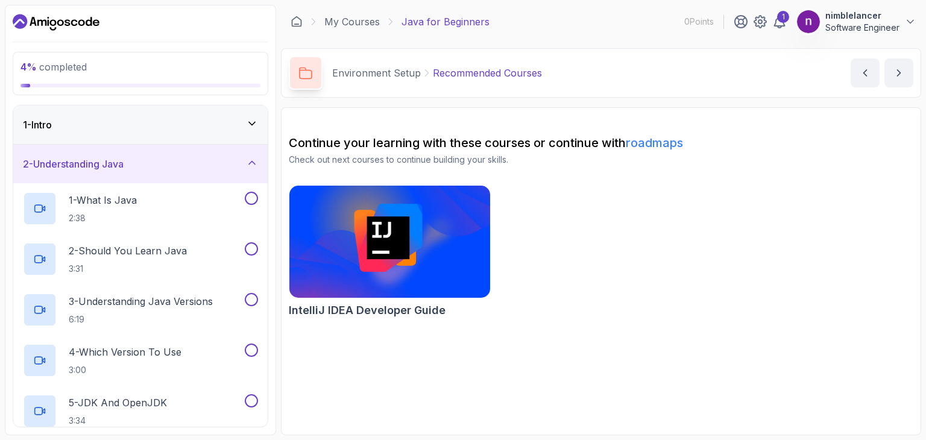
click at [161, 124] on div "1 - Intro" at bounding box center [140, 124] width 235 height 14
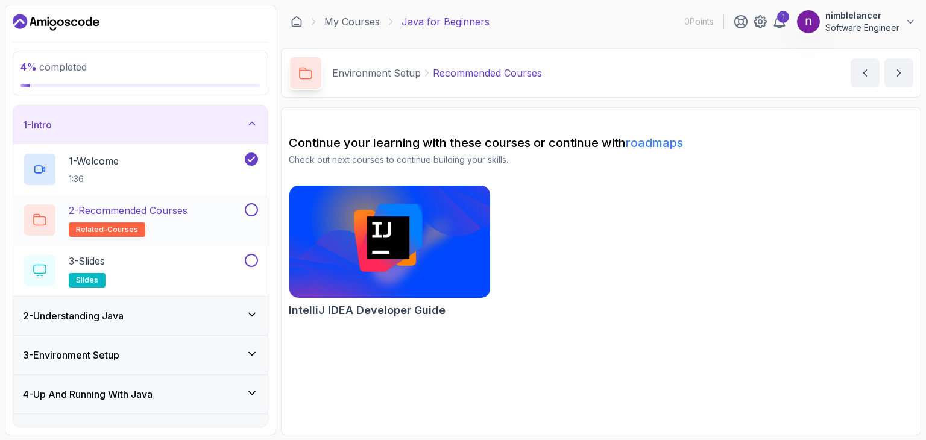
click at [150, 216] on p "2 - Recommended Courses" at bounding box center [128, 210] width 119 height 14
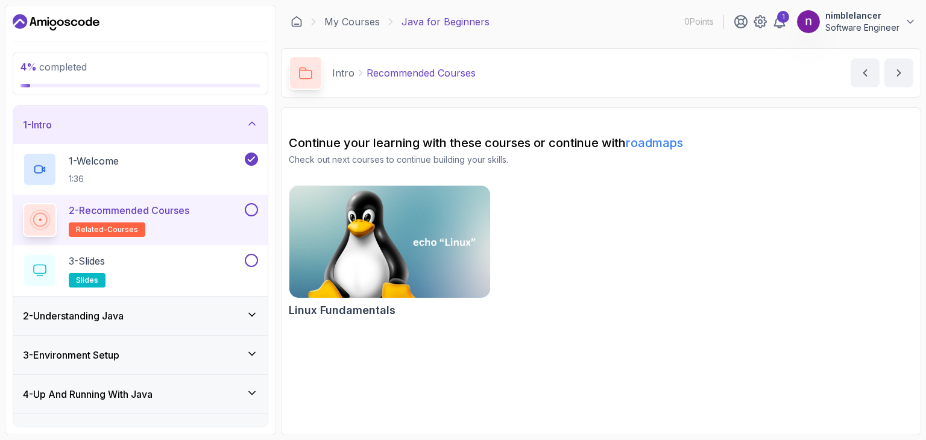
scroll to position [35, 0]
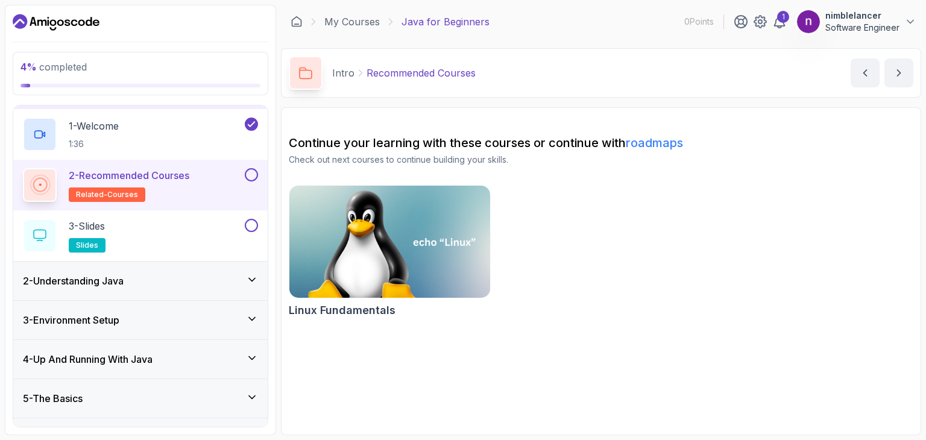
click at [121, 275] on h3 "2 - Understanding Java" at bounding box center [73, 281] width 101 height 14
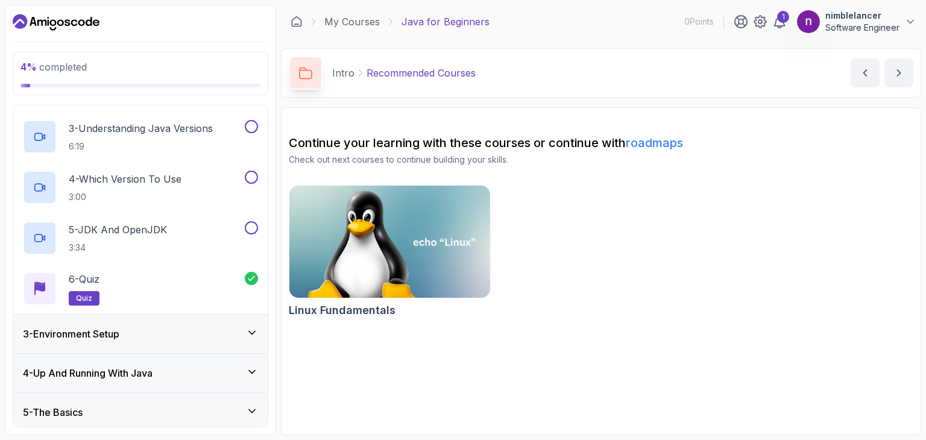
scroll to position [234, 0]
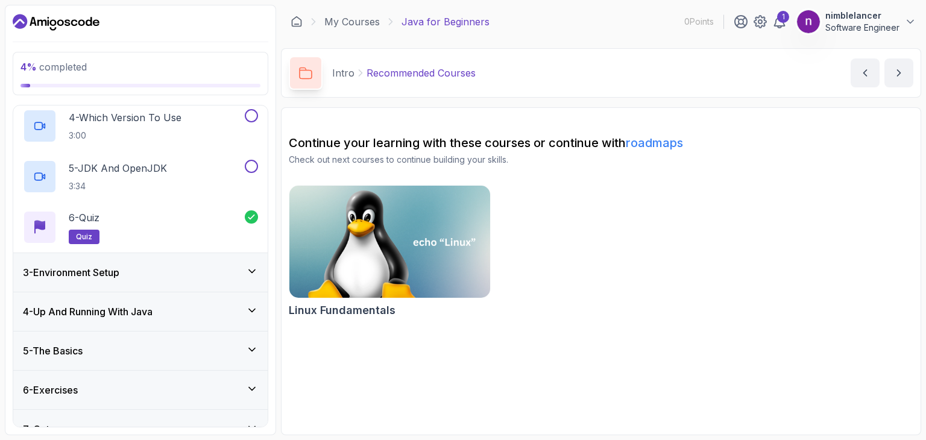
click at [143, 265] on div "3 - Environment Setup" at bounding box center [140, 272] width 235 height 14
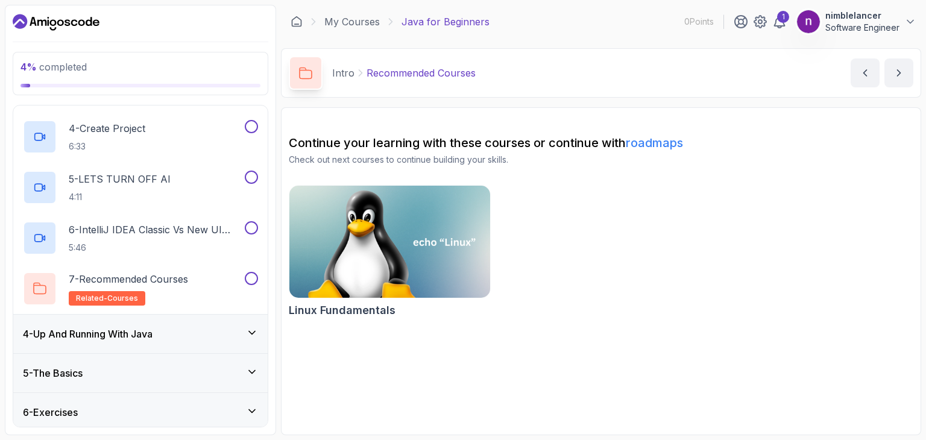
scroll to position [305, 0]
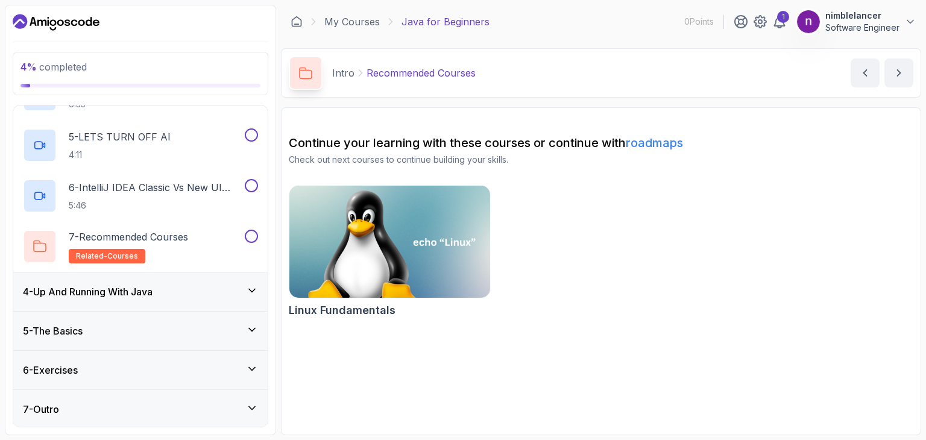
click at [143, 290] on h3 "4 - Up And Running With Java" at bounding box center [88, 291] width 130 height 14
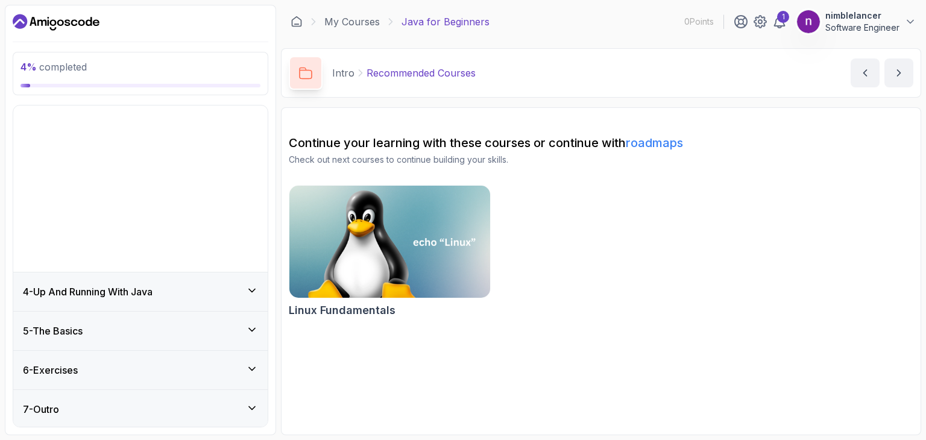
scroll to position [0, 0]
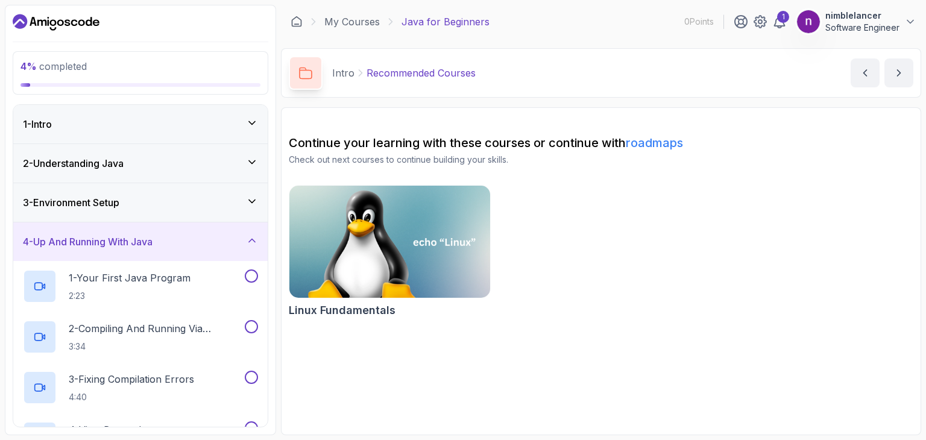
click at [143, 290] on p "2:23" at bounding box center [130, 296] width 122 height 12
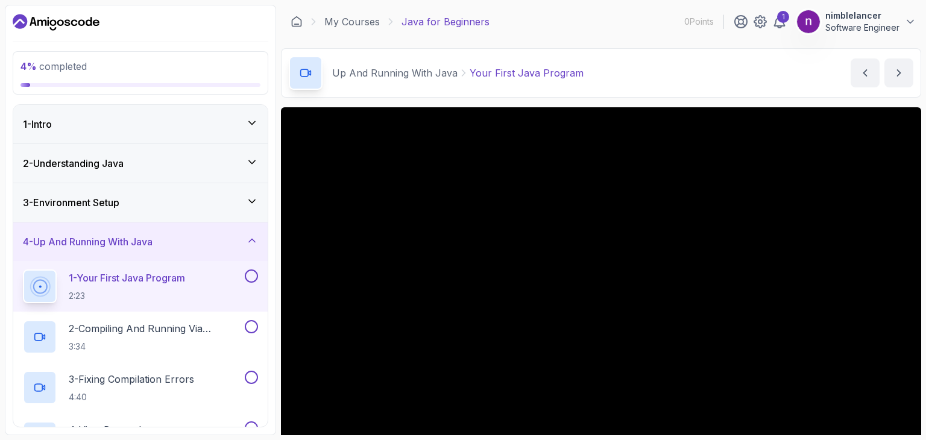
click at [119, 205] on h3 "3 - Environment Setup" at bounding box center [71, 202] width 96 height 14
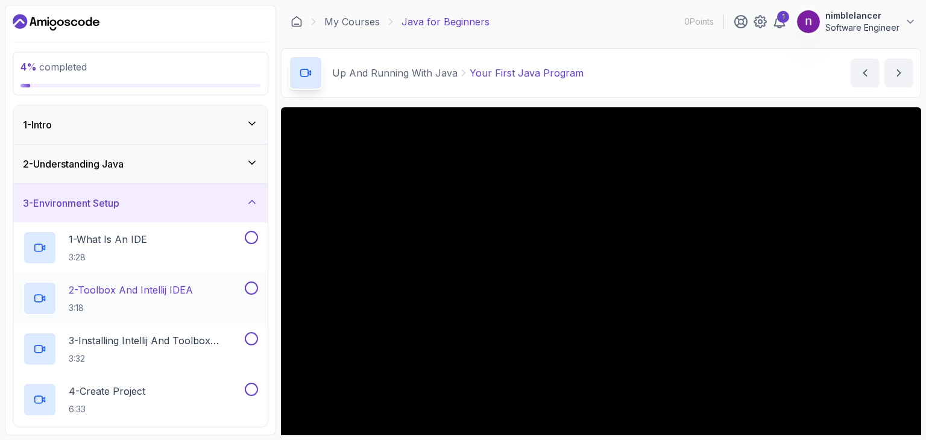
click at [131, 277] on div "2 - Toolbox And Intellij IDEA 3:18" at bounding box center [140, 298] width 254 height 51
click at [128, 253] on p "3:28" at bounding box center [108, 257] width 78 height 12
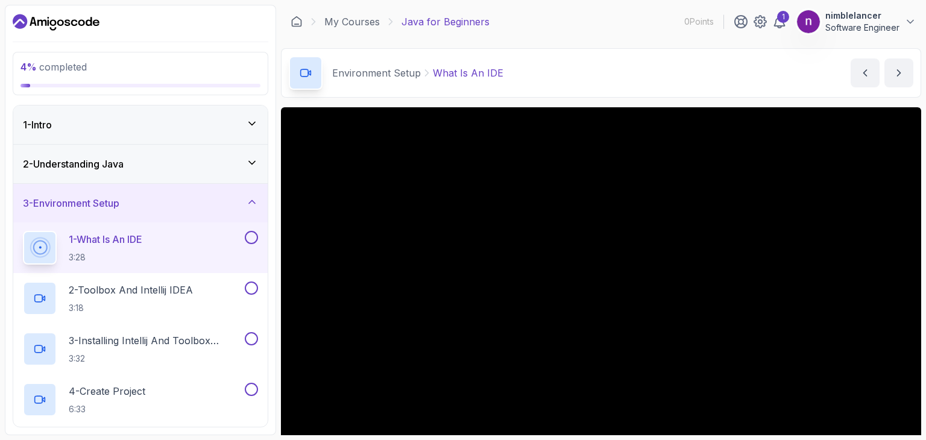
scroll to position [43, 0]
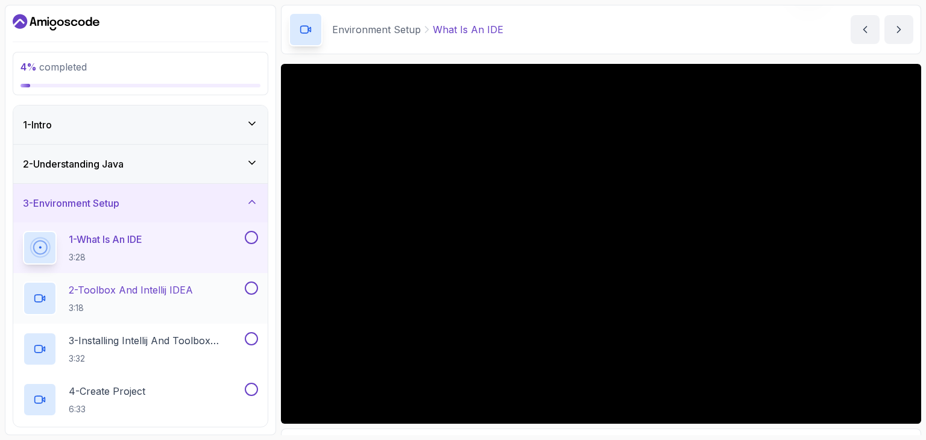
click at [151, 283] on p "2 - Toolbox And Intellij IDEA" at bounding box center [131, 290] width 124 height 14
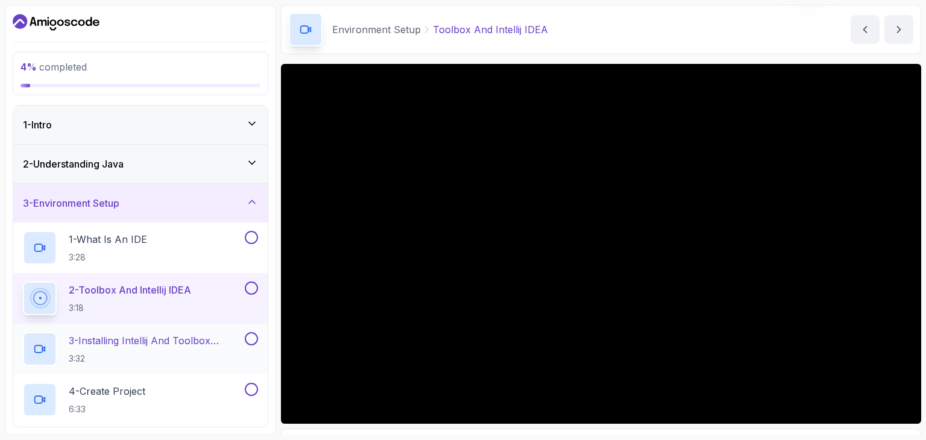
click at [175, 341] on p "3 - Installing Intellij And Toolbox Configuration" at bounding box center [156, 340] width 174 height 14
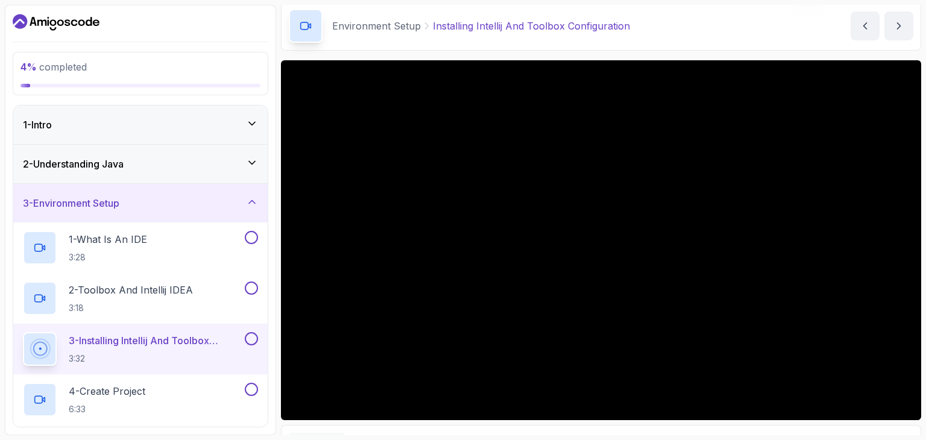
scroll to position [46, 0]
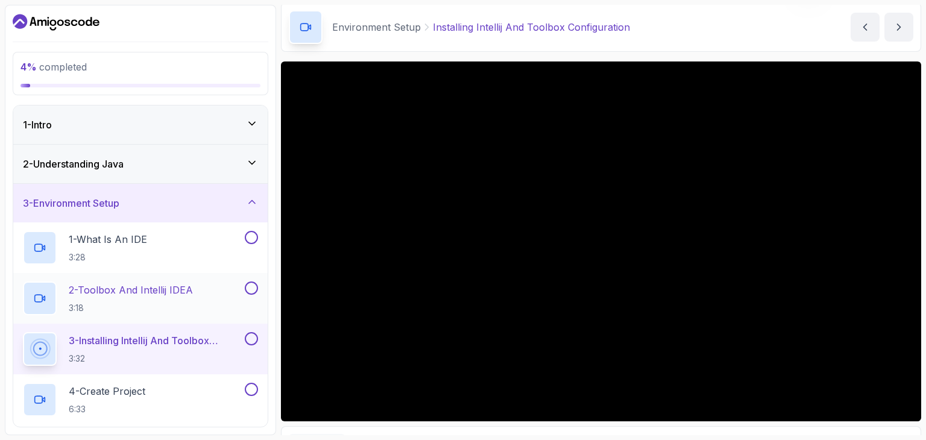
click at [125, 289] on p "2 - Toolbox And Intellij IDEA" at bounding box center [131, 290] width 124 height 14
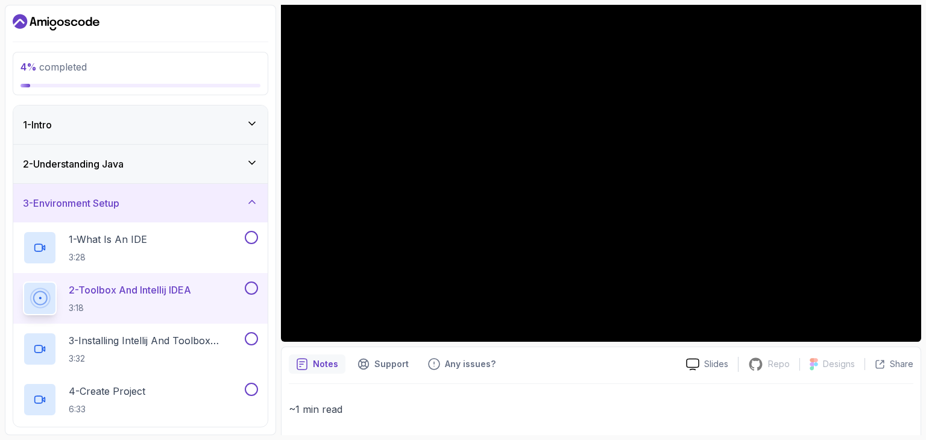
scroll to position [124, 0]
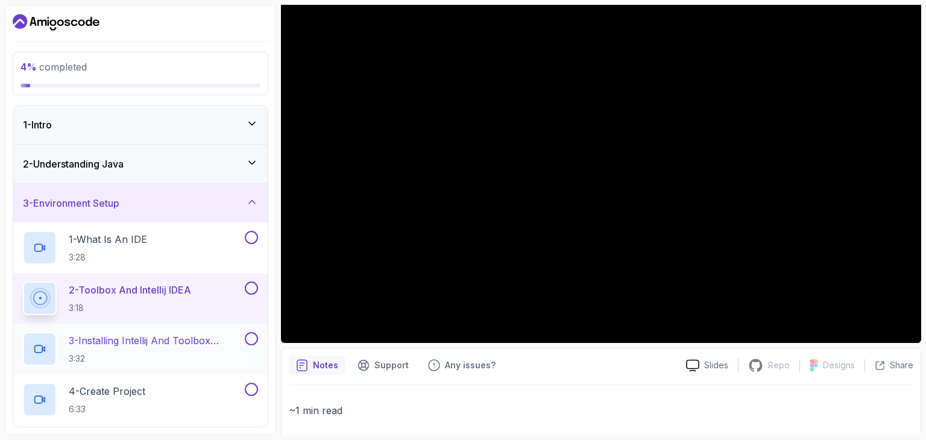
click at [127, 350] on h2 "3 - Installing Intellij And Toolbox Configuration 3:32" at bounding box center [156, 348] width 174 height 31
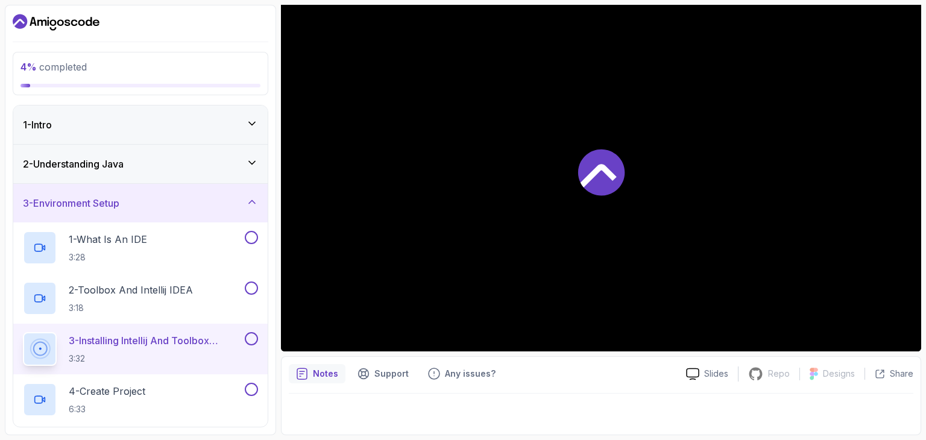
scroll to position [116, 0]
click at [128, 393] on p "4 - Create Project" at bounding box center [107, 391] width 77 height 14
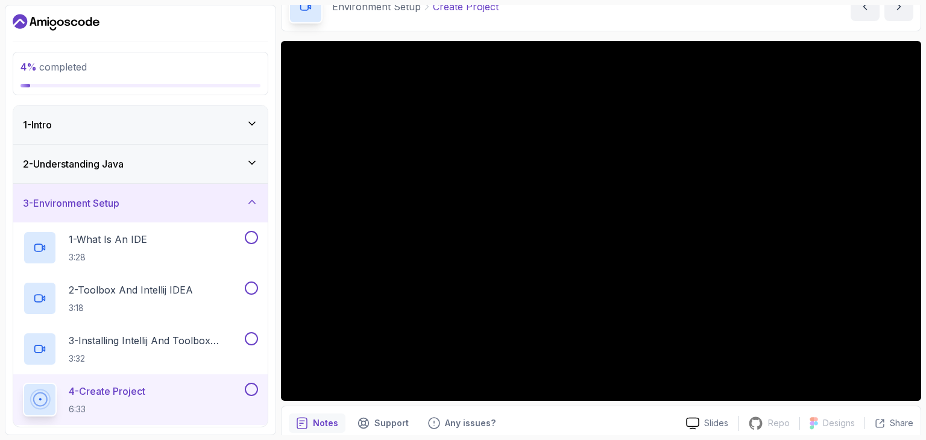
scroll to position [66, 0]
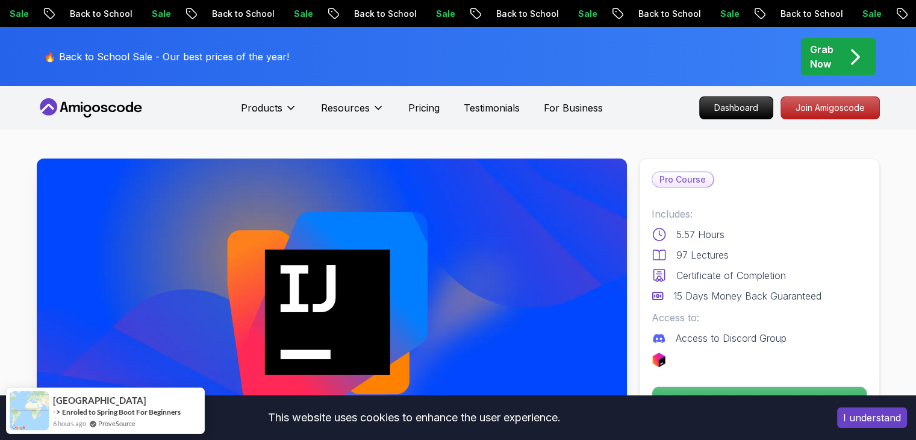
click at [882, 419] on button "I understand" at bounding box center [873, 417] width 70 height 20
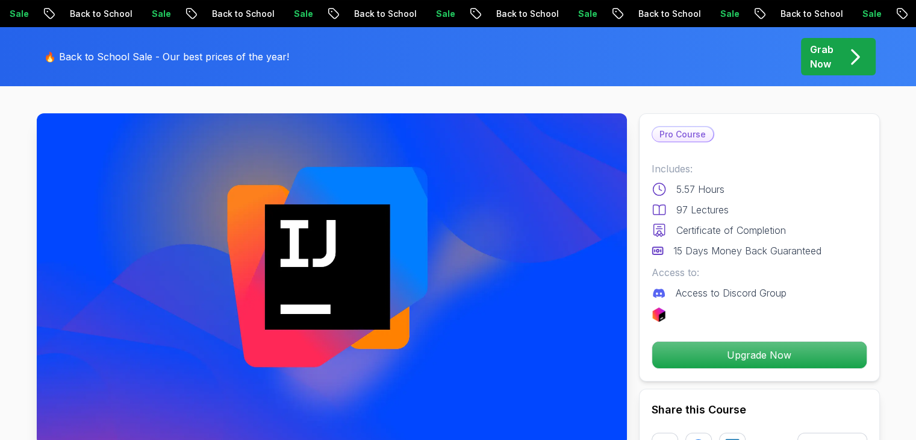
scroll to position [48, 0]
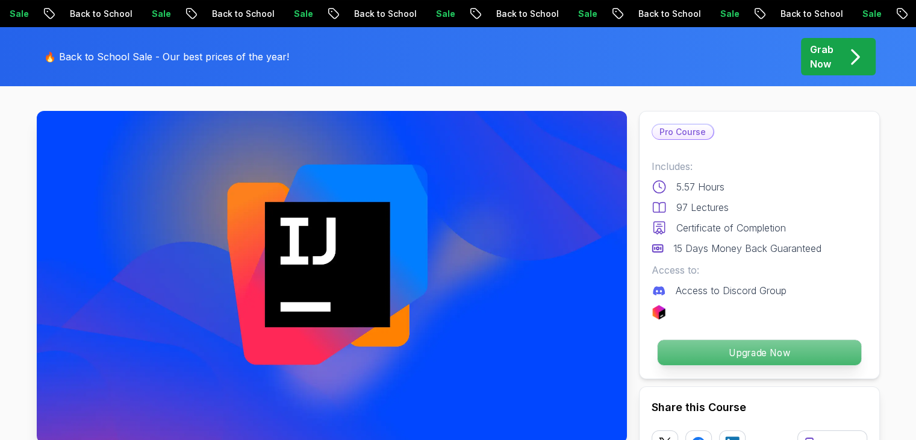
click at [838, 351] on p "Upgrade Now" at bounding box center [759, 352] width 204 height 25
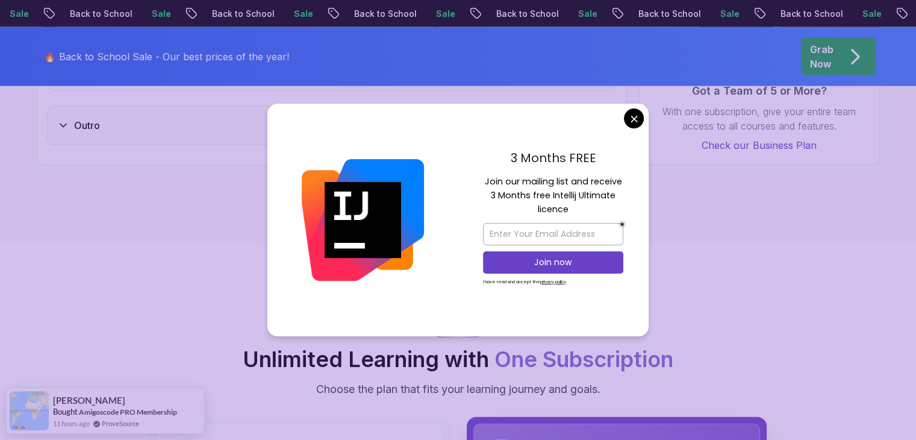
scroll to position [2535, 0]
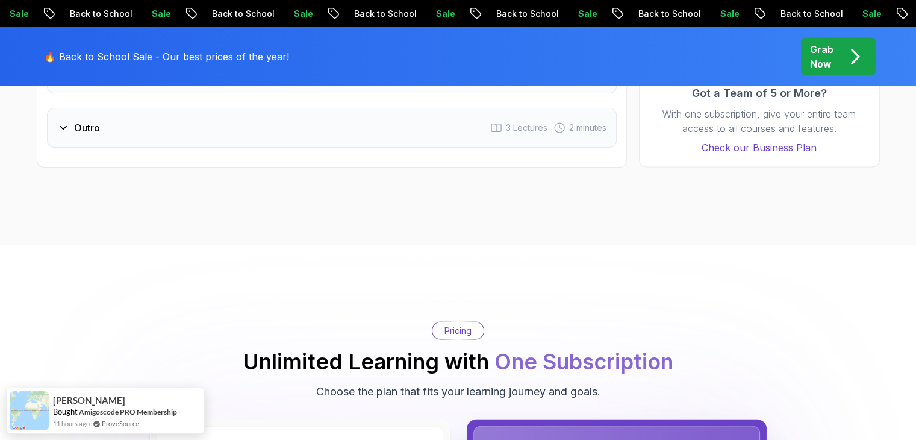
click at [642, 116] on body "Sale Back to School Sale Back to School Sale Back to School Sale Back to School…" at bounding box center [458, 99] width 916 height 5269
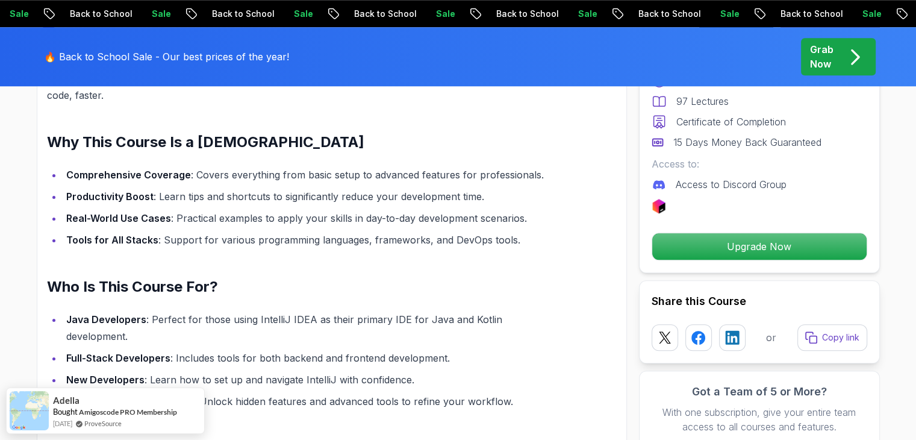
scroll to position [1007, 0]
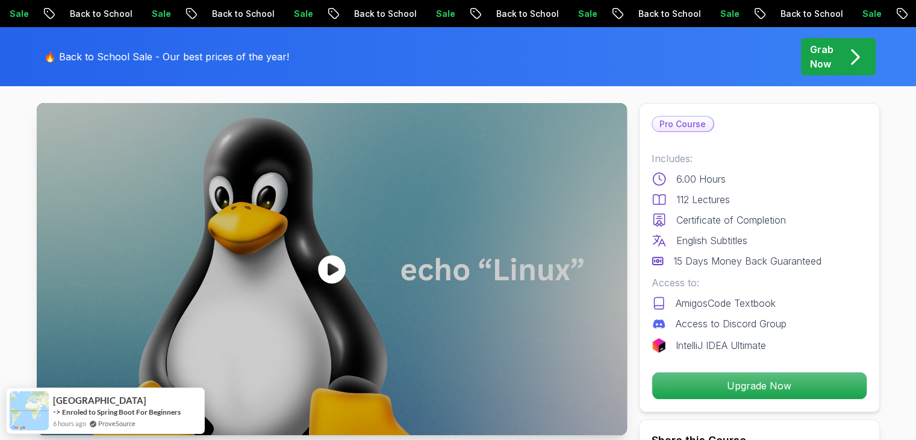
scroll to position [55, 0]
